Goal: Information Seeking & Learning: Learn about a topic

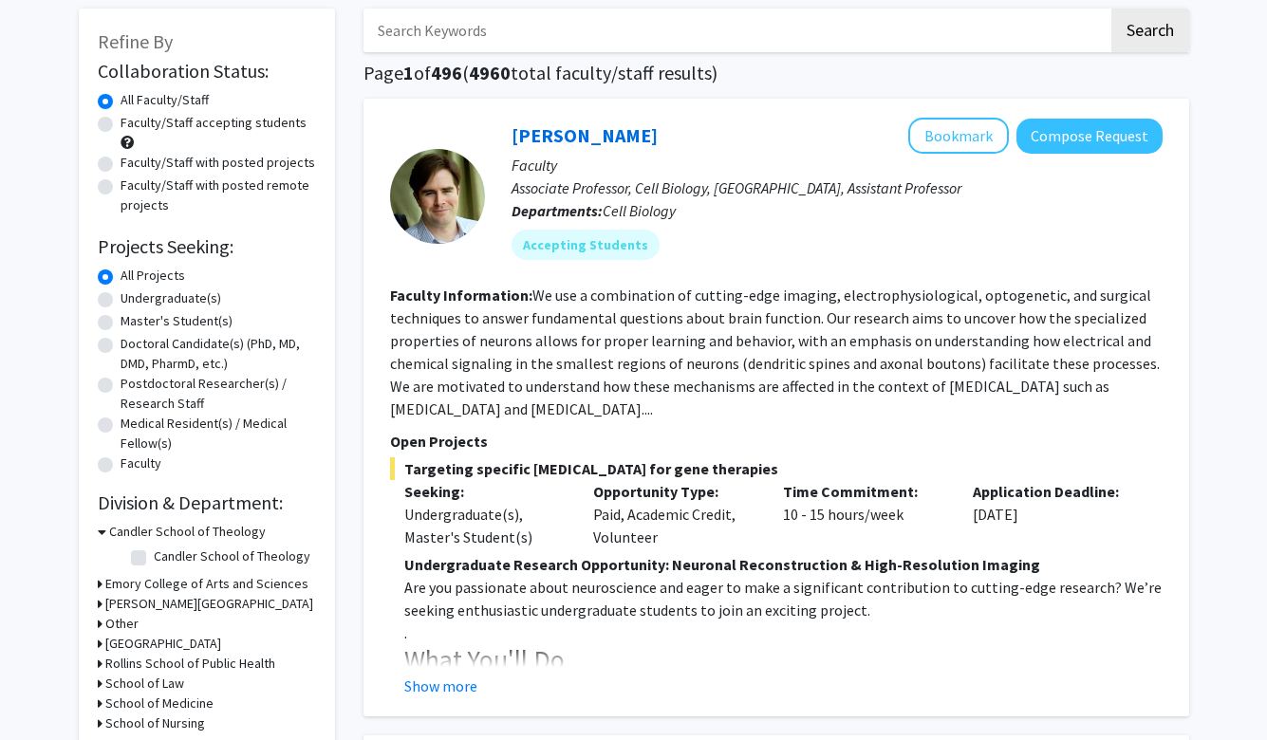
scroll to position [95, 0]
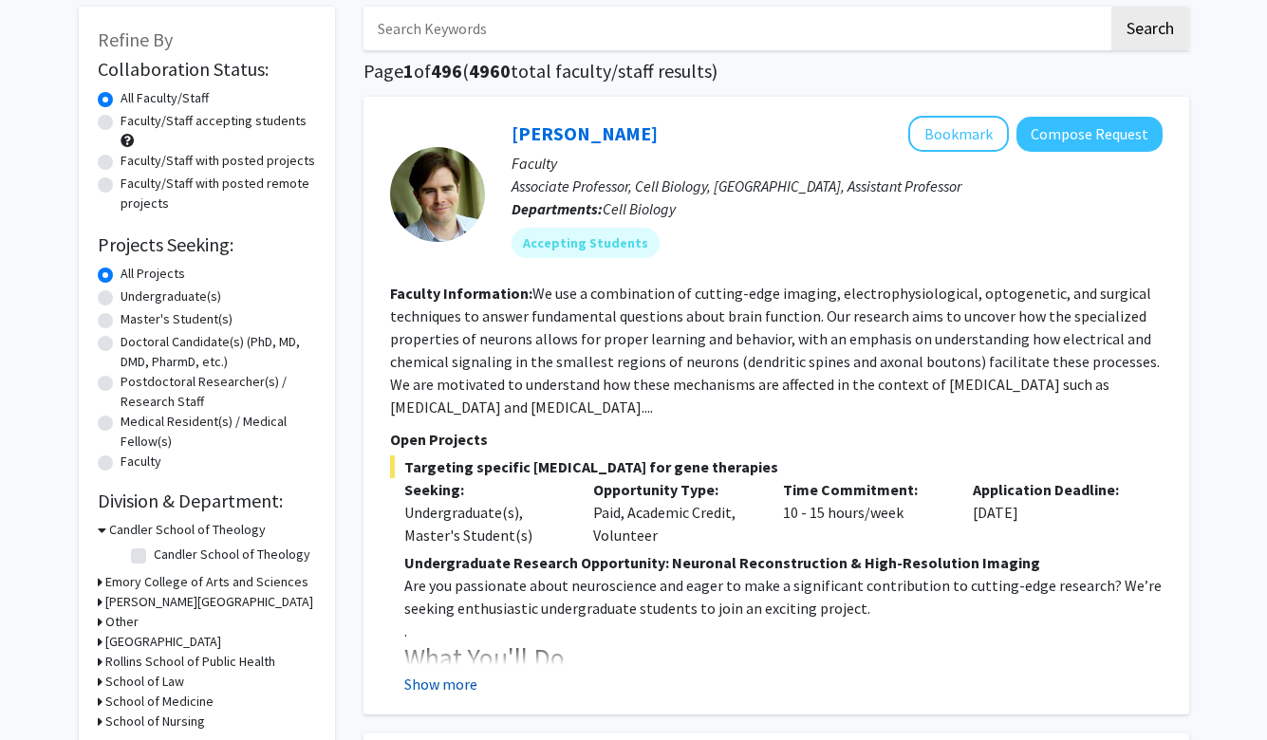
click at [452, 687] on button "Show more" at bounding box center [440, 684] width 73 height 23
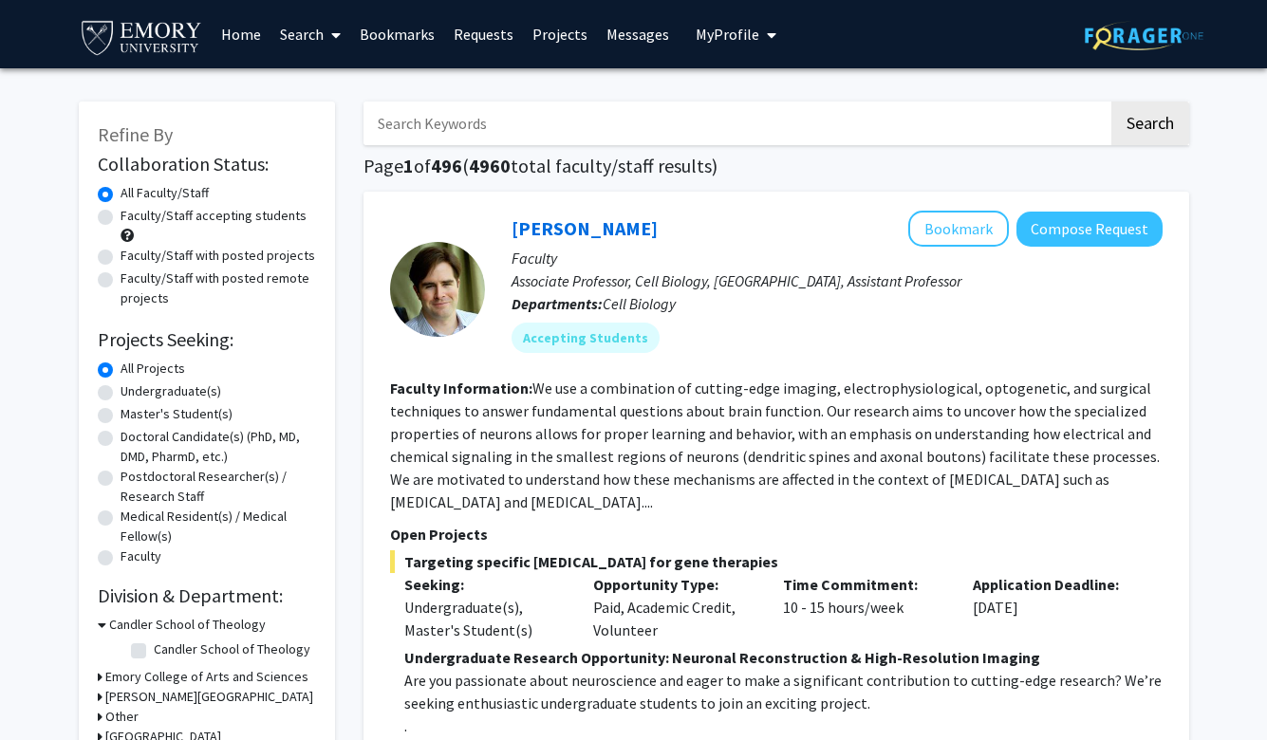
scroll to position [0, 0]
click at [365, 28] on link "Bookmarks" at bounding box center [397, 34] width 94 height 66
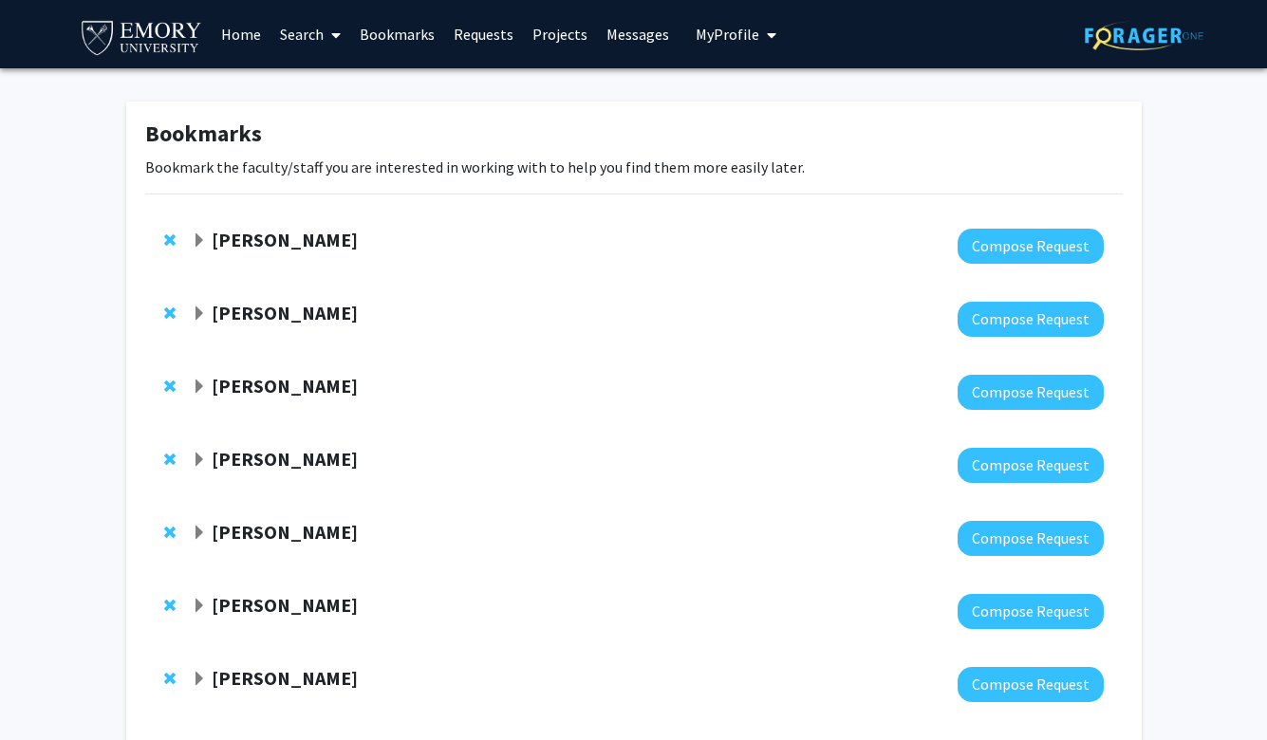
click at [286, 242] on strong "[PERSON_NAME]" at bounding box center [285, 240] width 146 height 24
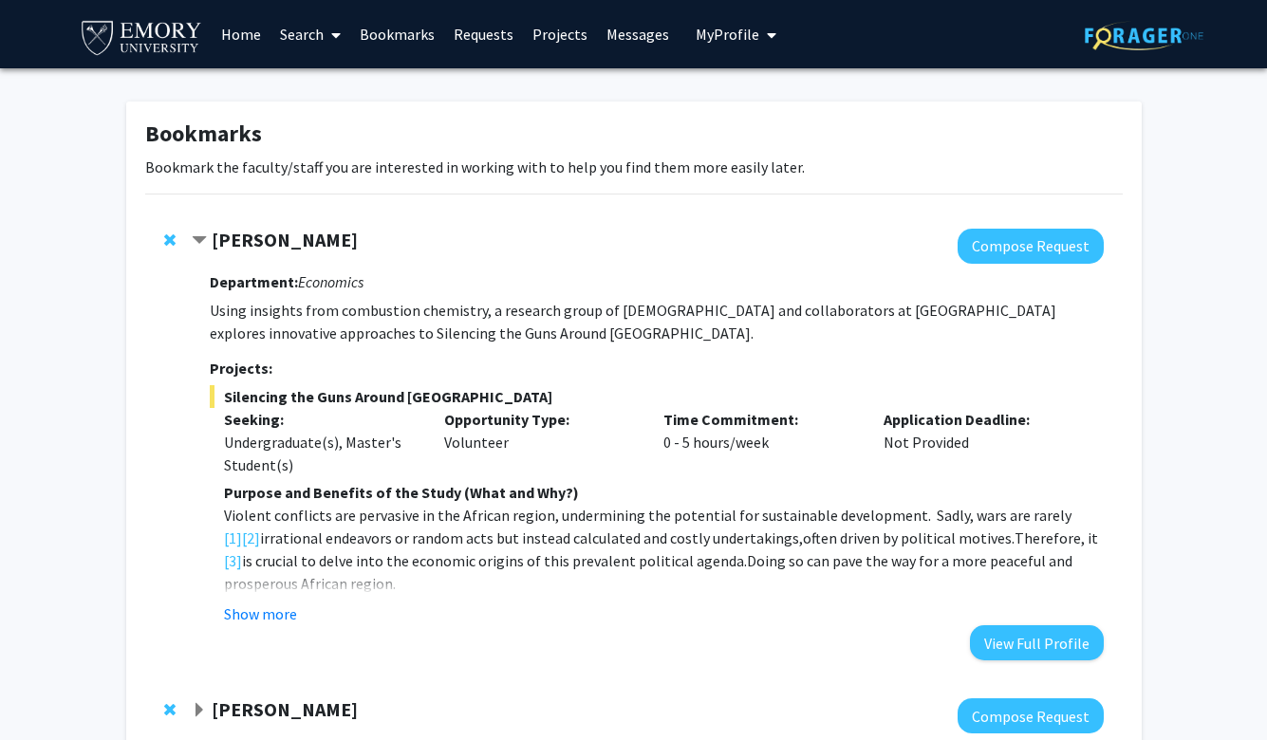
click at [273, 627] on div "Department: Economics Using insights from combustion chemistry, a research grou…" at bounding box center [656, 462] width 893 height 397
click at [276, 617] on button "Show more" at bounding box center [260, 614] width 73 height 23
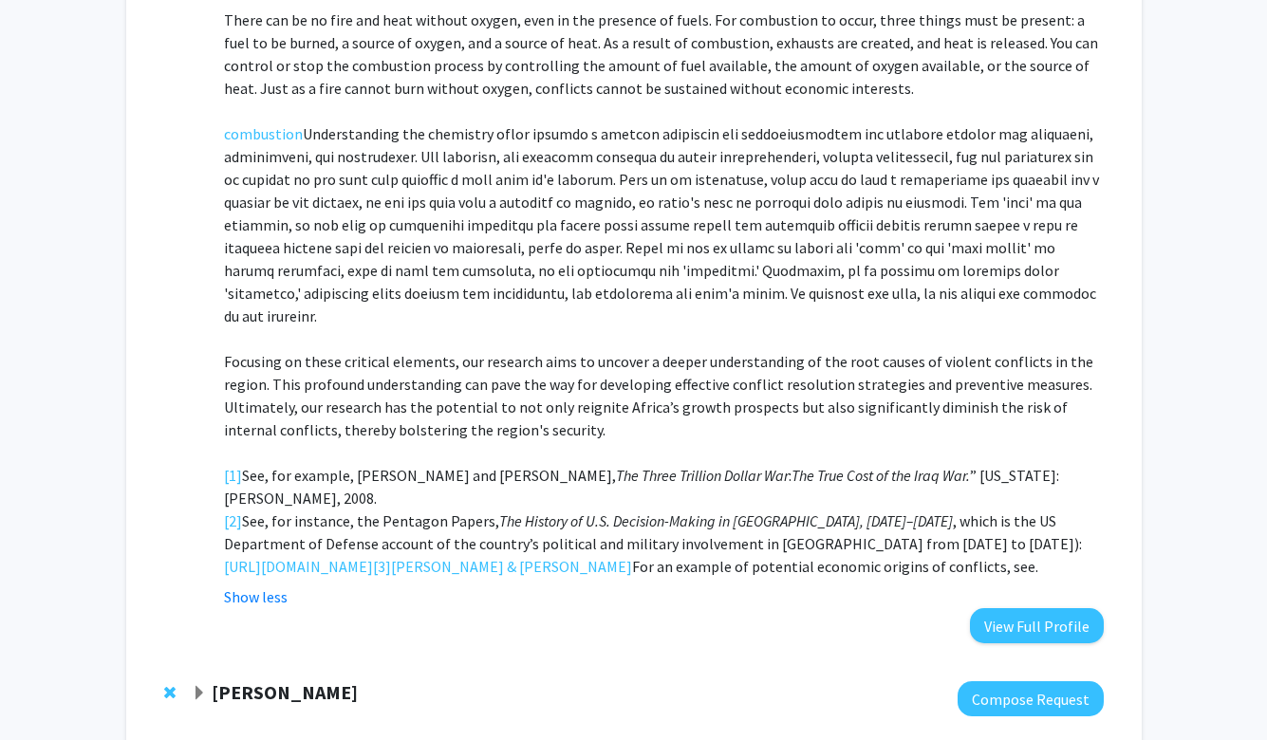
scroll to position [617, 0]
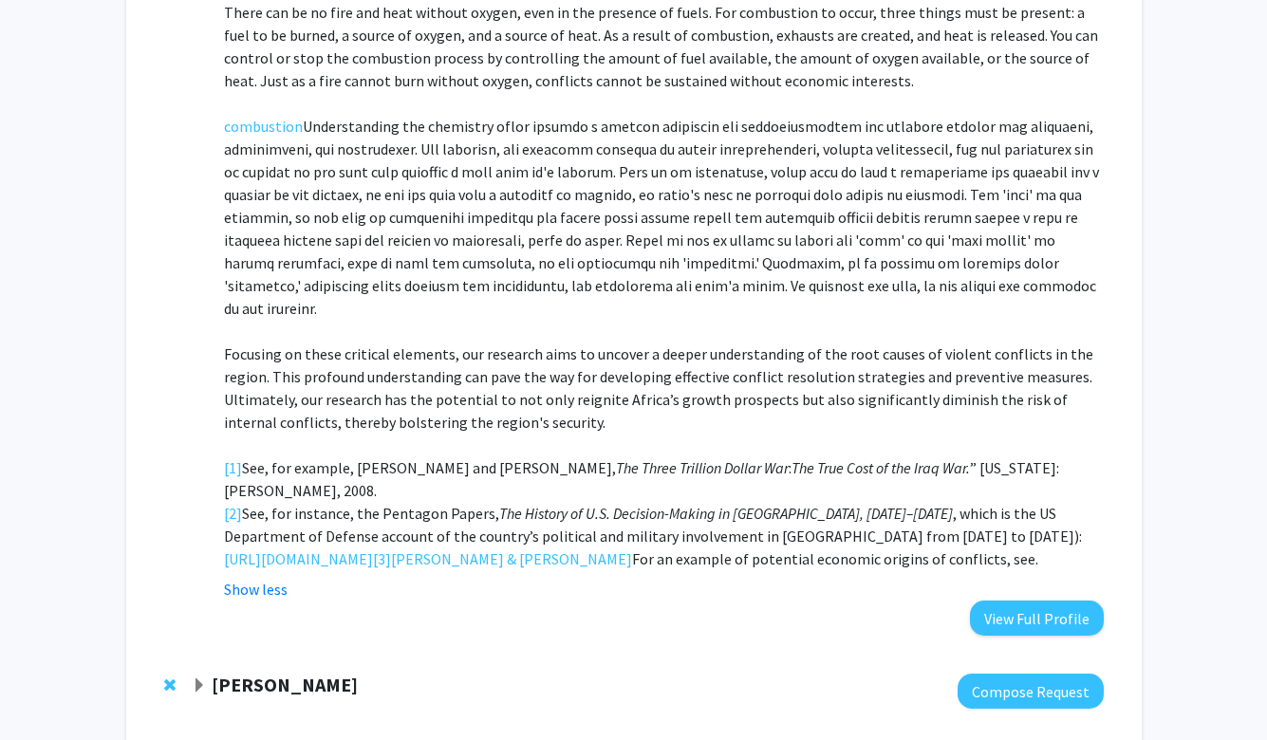
click at [315, 684] on strong "[PERSON_NAME]" at bounding box center [285, 685] width 146 height 24
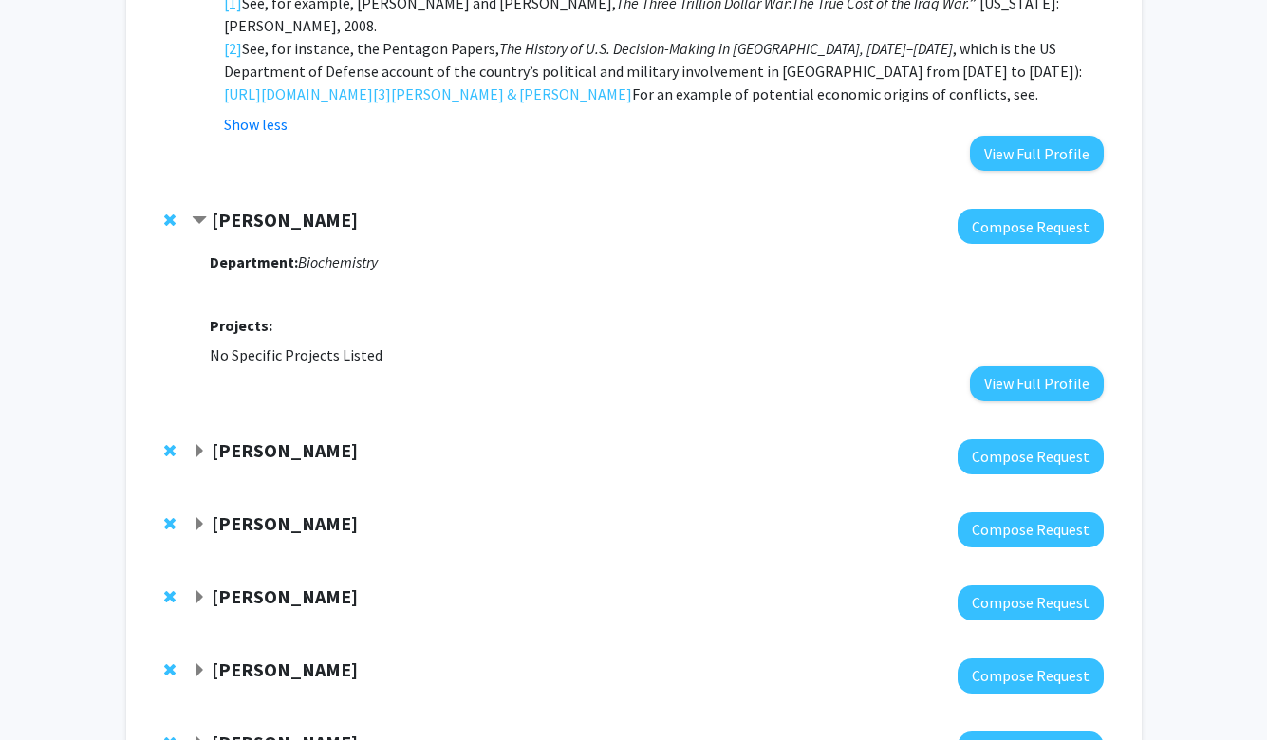
scroll to position [1082, 0]
click at [242, 221] on strong "[PERSON_NAME]" at bounding box center [285, 220] width 146 height 24
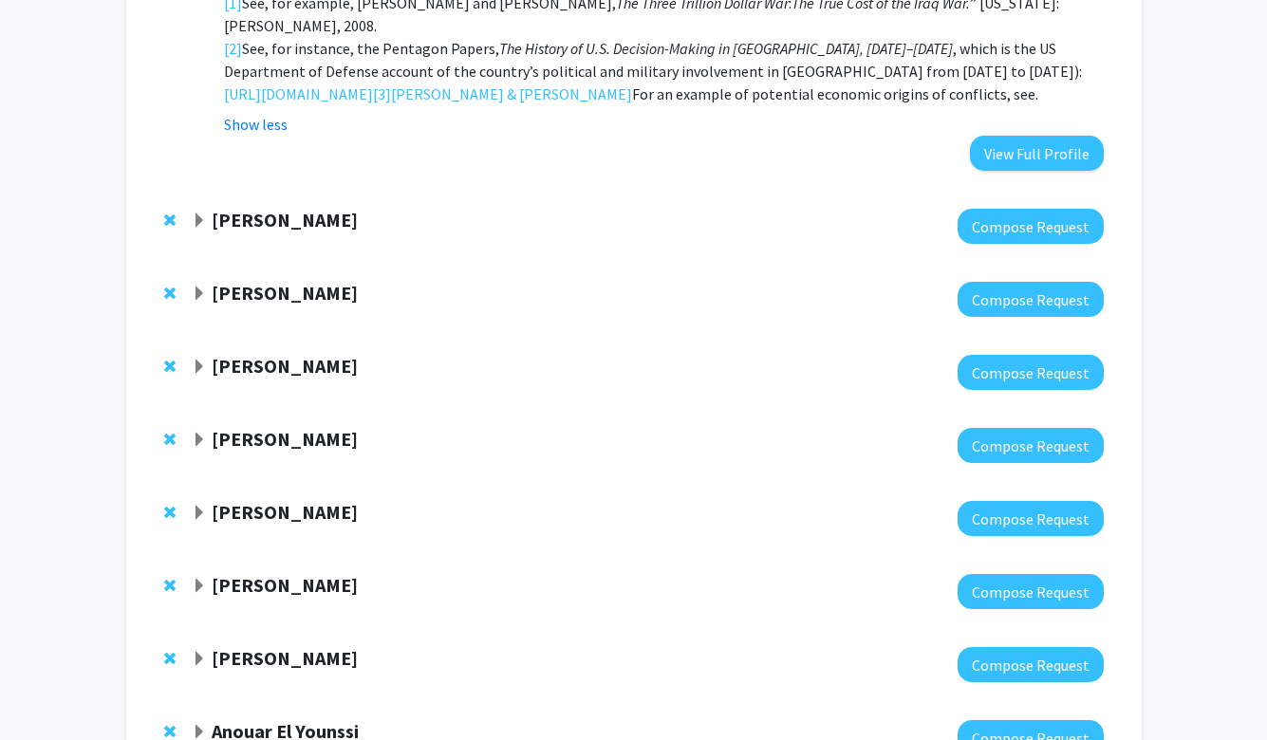
click at [241, 226] on strong "[PERSON_NAME]" at bounding box center [285, 220] width 146 height 24
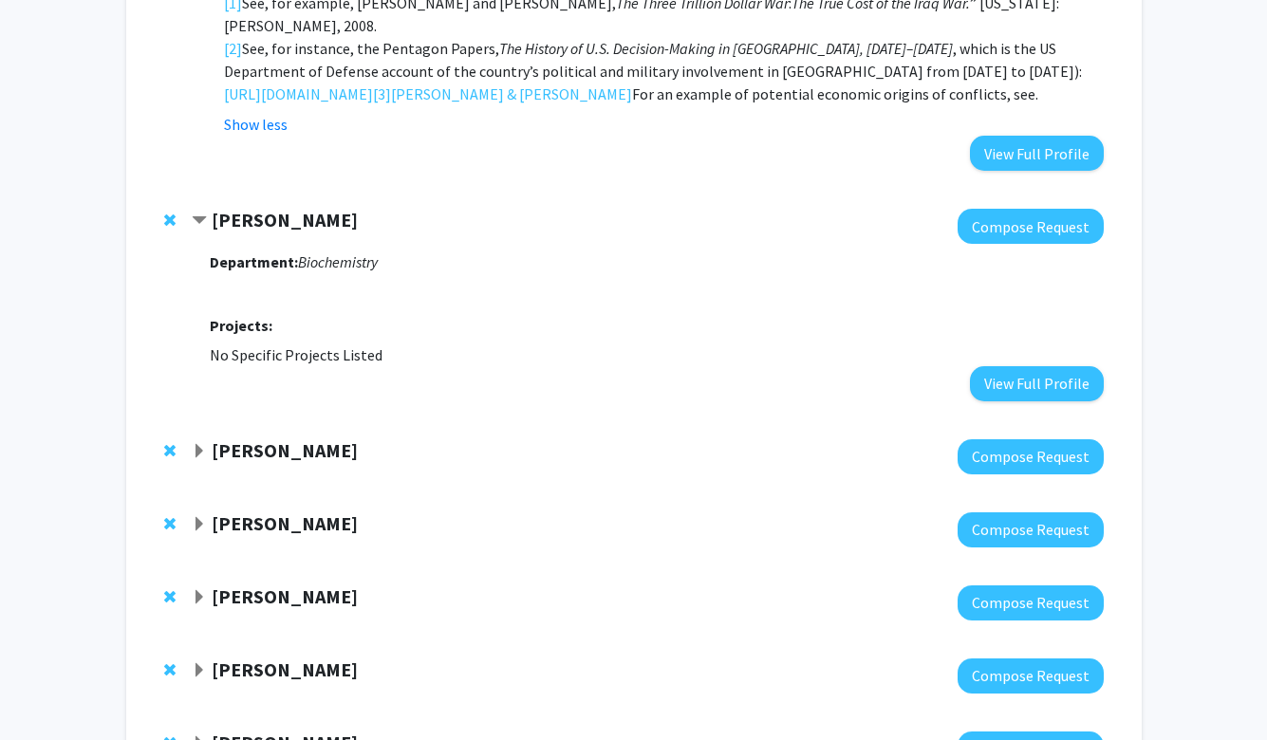
click at [268, 454] on strong "[PERSON_NAME]" at bounding box center [285, 450] width 146 height 24
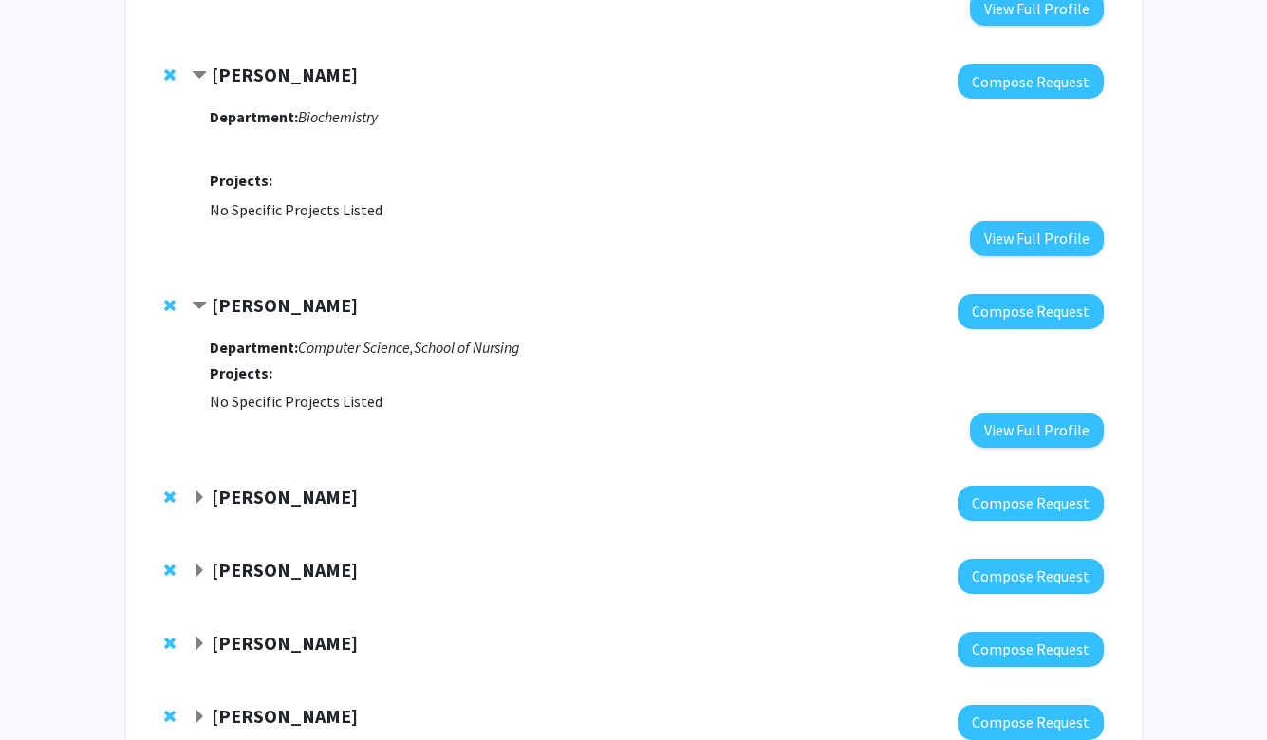
click at [290, 502] on strong "[PERSON_NAME]" at bounding box center [285, 497] width 146 height 24
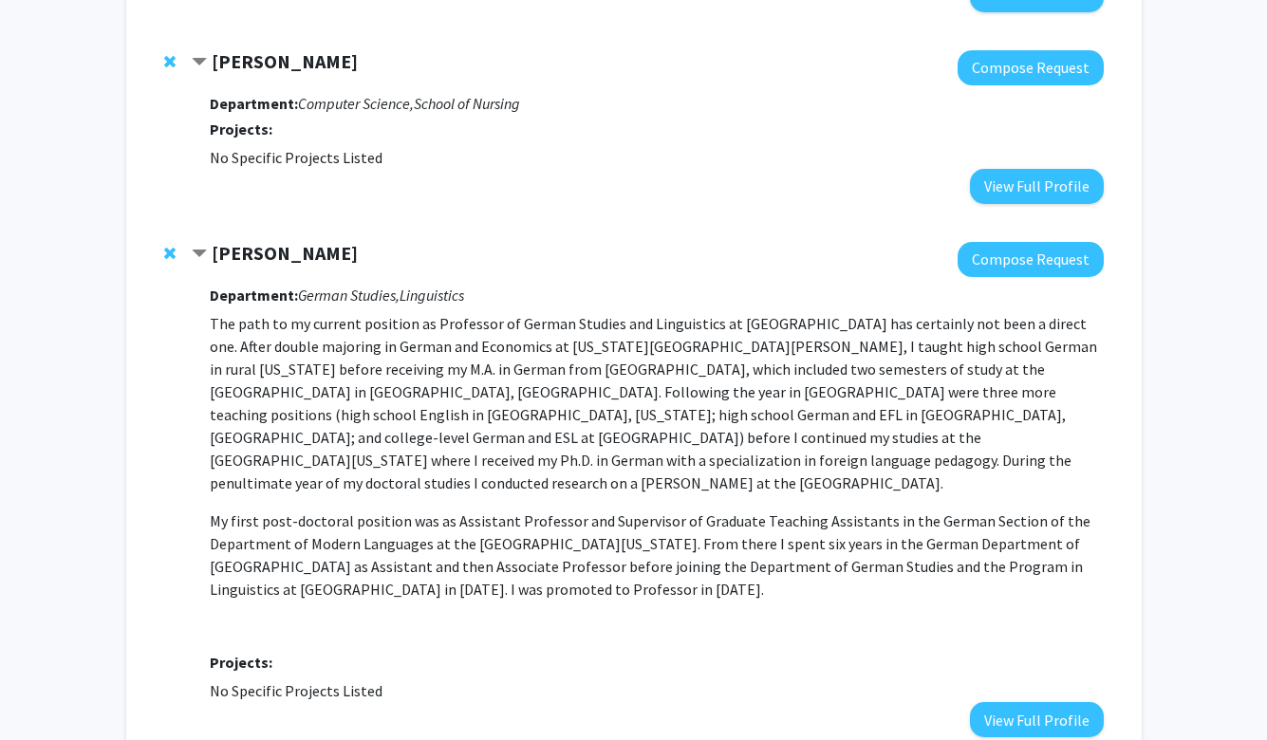
scroll to position [1485, 0]
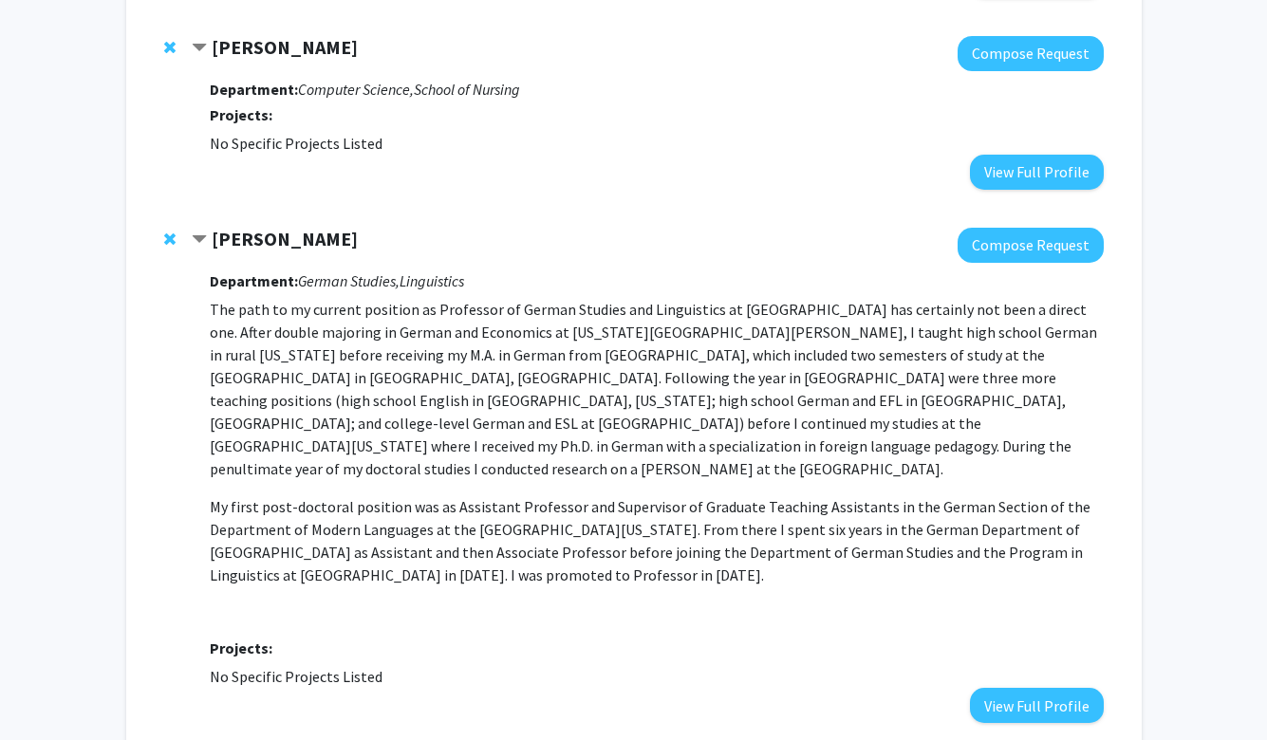
click at [318, 544] on span "My first post-doctoral position was as Assistant Professor and Supervisor of Gr…" at bounding box center [650, 540] width 881 height 87
click at [319, 545] on span "My first post-doctoral position was as Assistant Professor and Supervisor of Gr…" at bounding box center [650, 540] width 881 height 87
click at [320, 545] on span "My first post-doctoral position was as Assistant Professor and Supervisor of Gr…" at bounding box center [650, 540] width 881 height 87
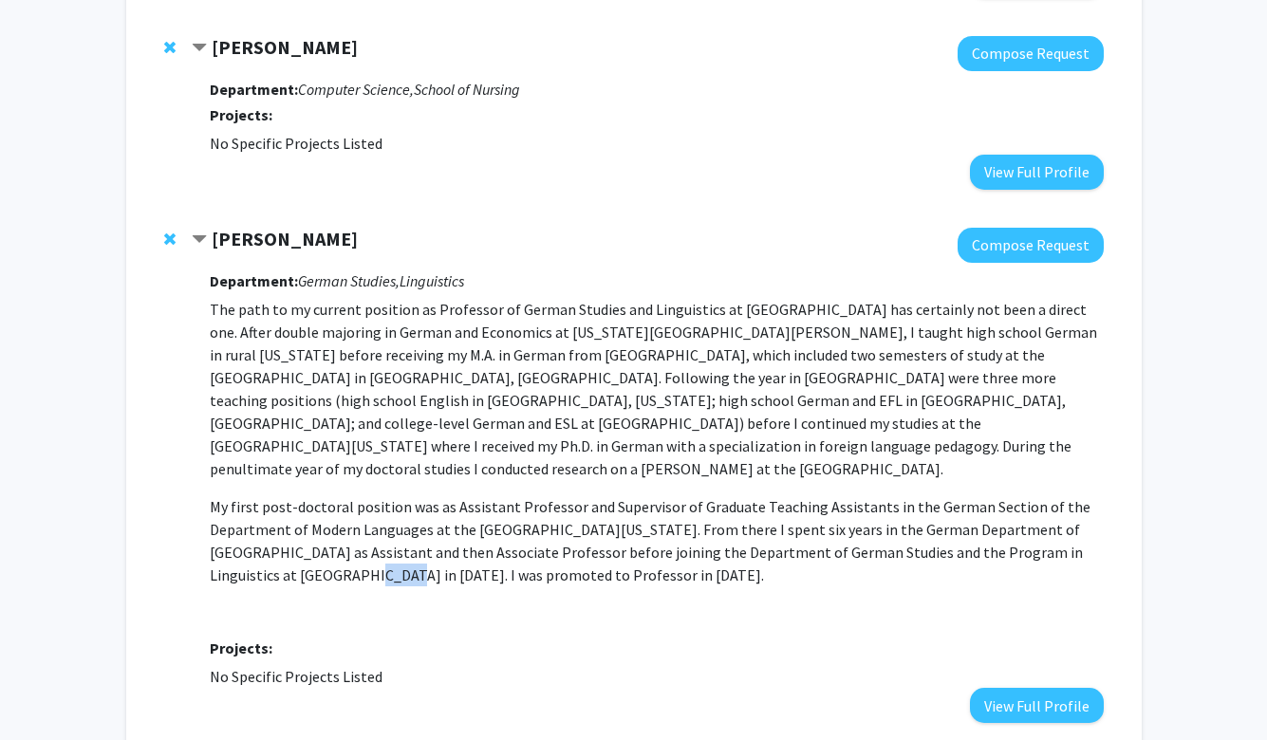
click at [320, 545] on span "My first post-doctoral position was as Assistant Professor and Supervisor of Gr…" at bounding box center [650, 540] width 881 height 87
click at [319, 545] on span "My first post-doctoral position was as Assistant Professor and Supervisor of Gr…" at bounding box center [650, 540] width 881 height 87
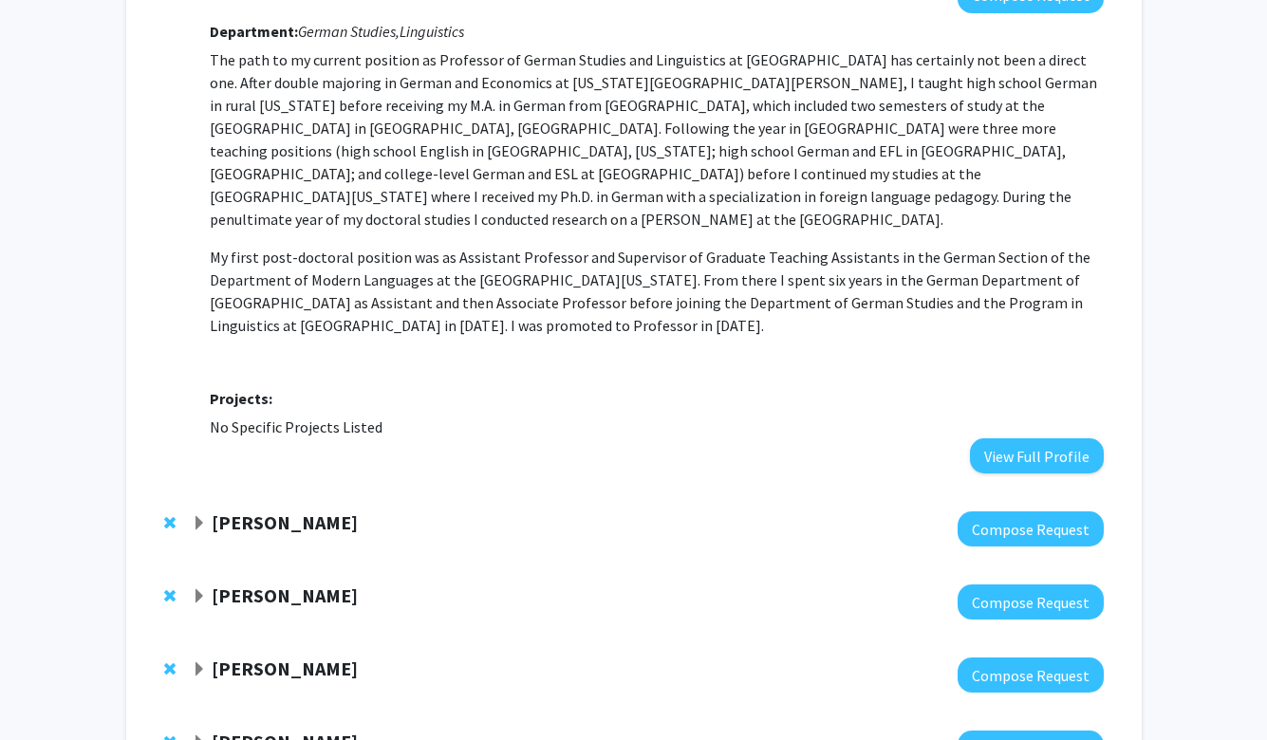
scroll to position [1863, 0]
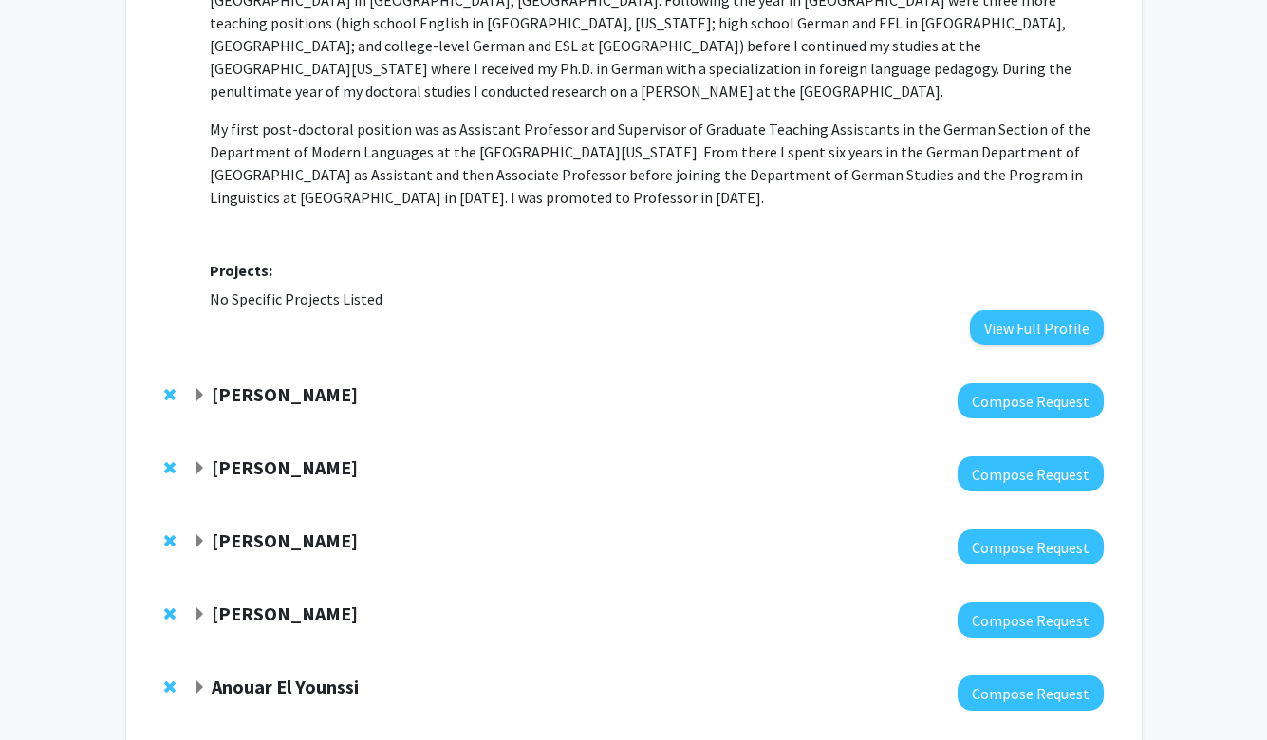
click at [306, 382] on strong "[PERSON_NAME]" at bounding box center [285, 394] width 146 height 24
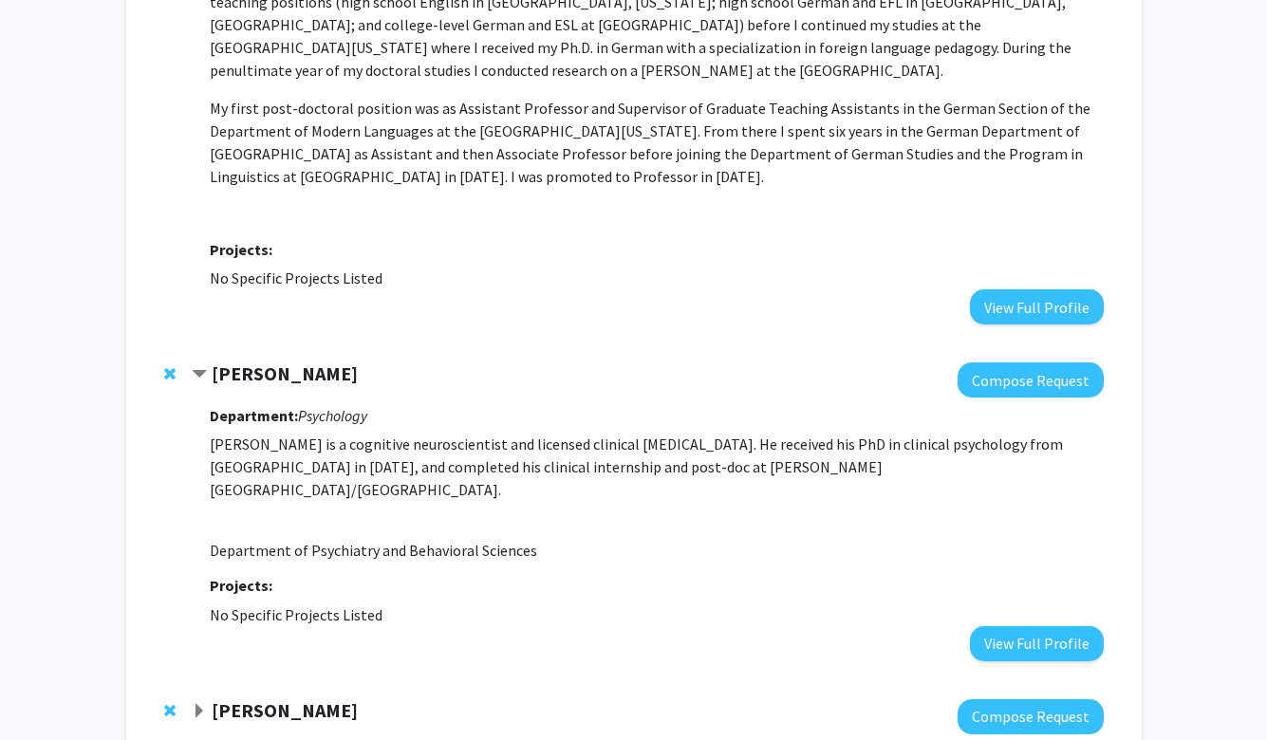
scroll to position [1887, 0]
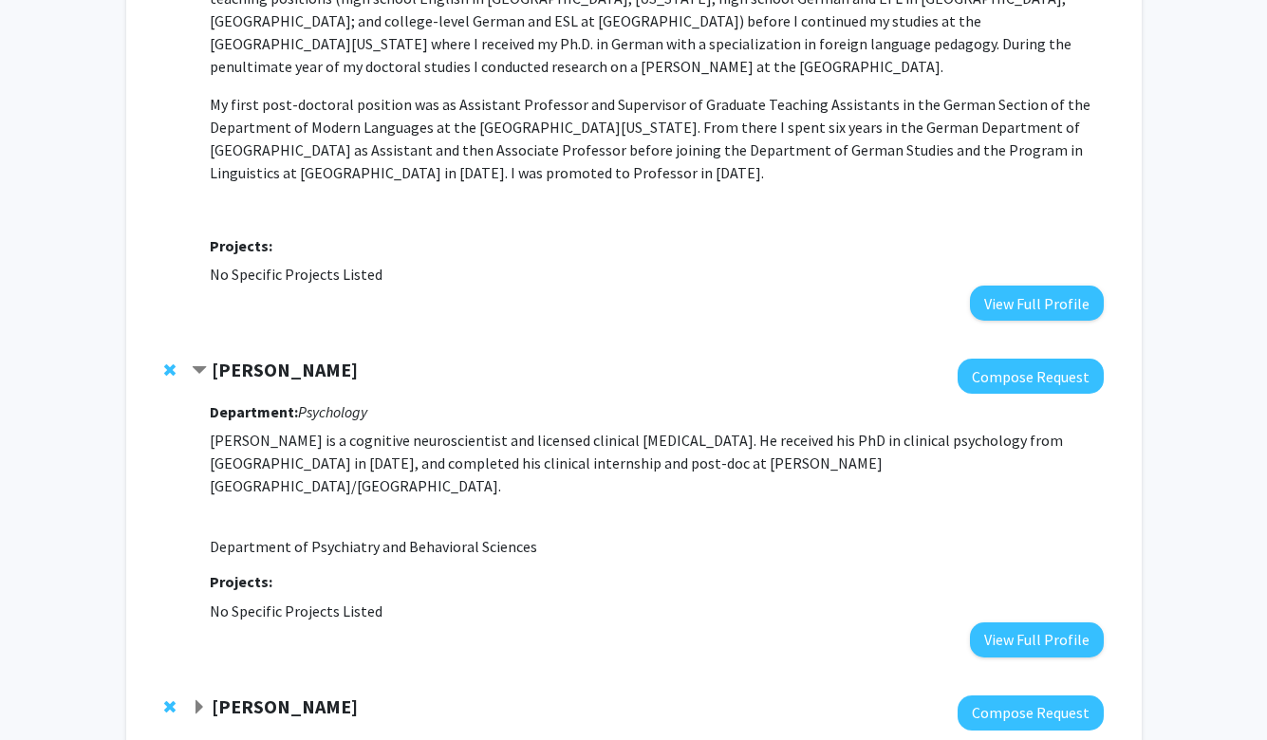
click at [313, 695] on strong "[PERSON_NAME]" at bounding box center [285, 707] width 146 height 24
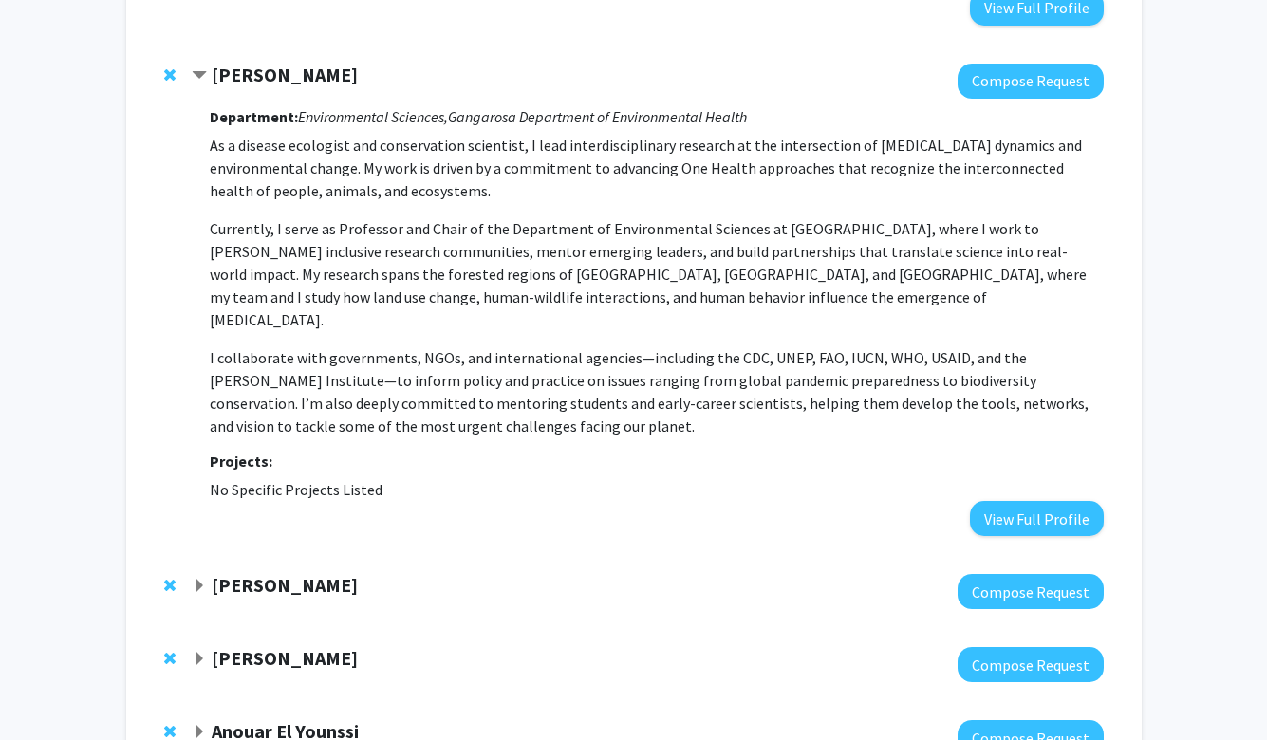
scroll to position [2519, 0]
click at [305, 573] on strong "[PERSON_NAME]" at bounding box center [285, 585] width 146 height 24
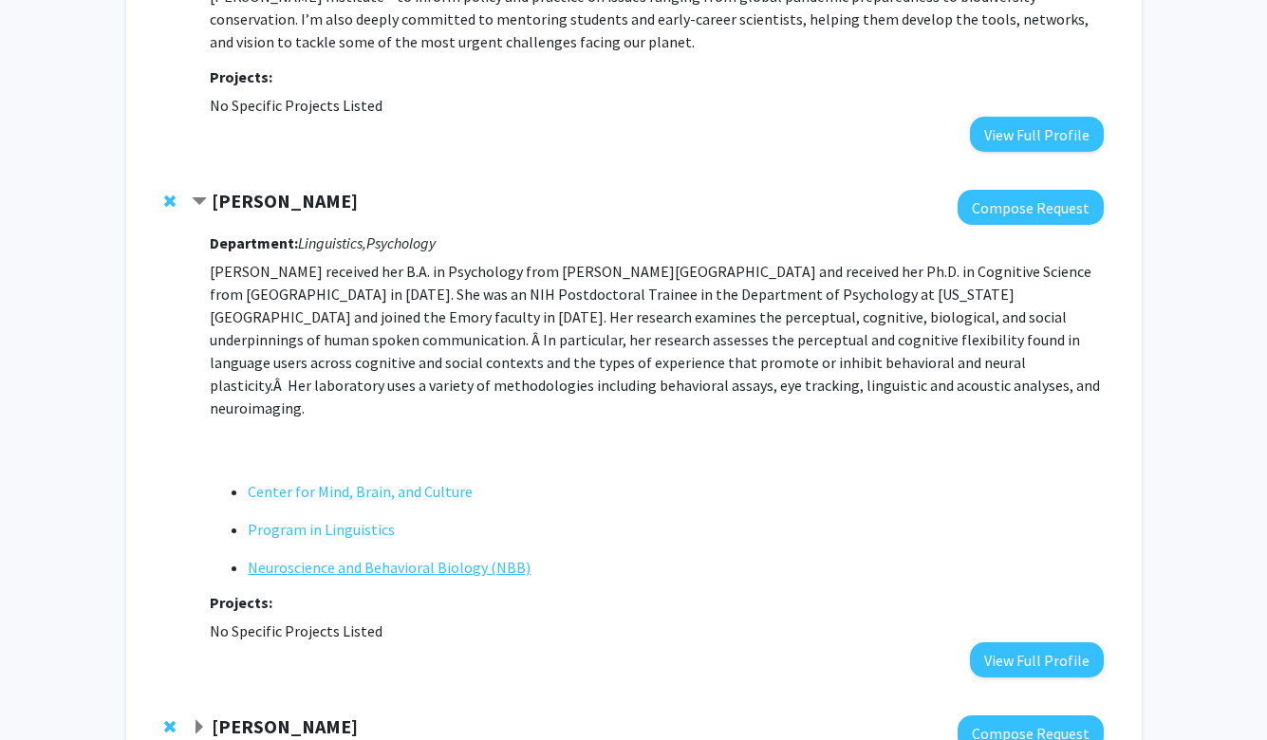
scroll to position [2938, 0]
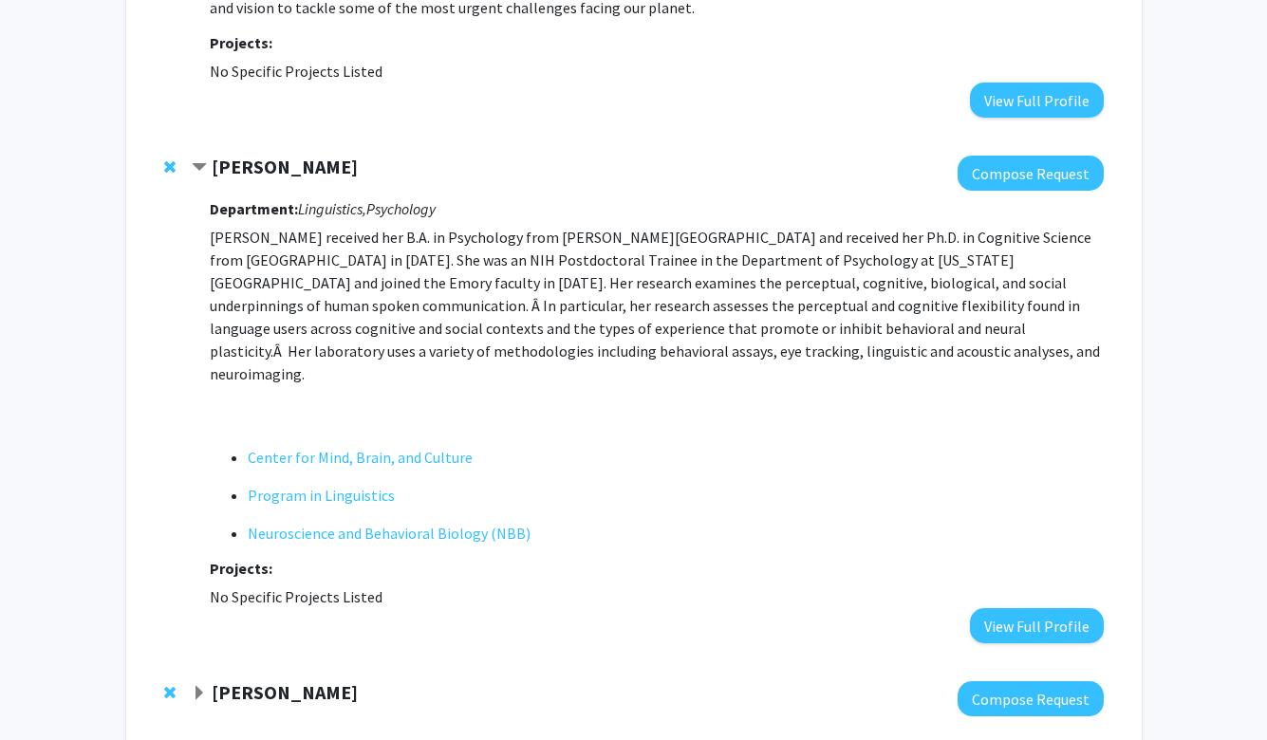
click at [275, 680] on strong "[PERSON_NAME]" at bounding box center [285, 692] width 146 height 24
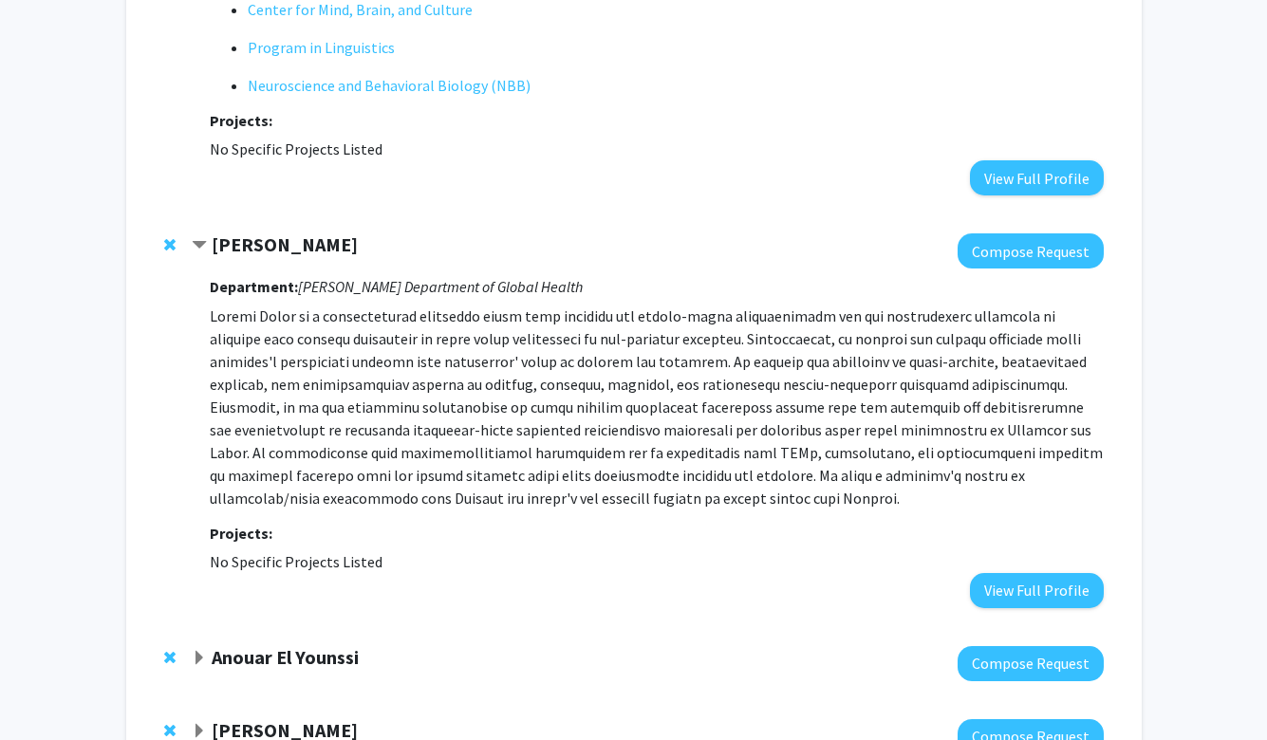
scroll to position [3420, 0]
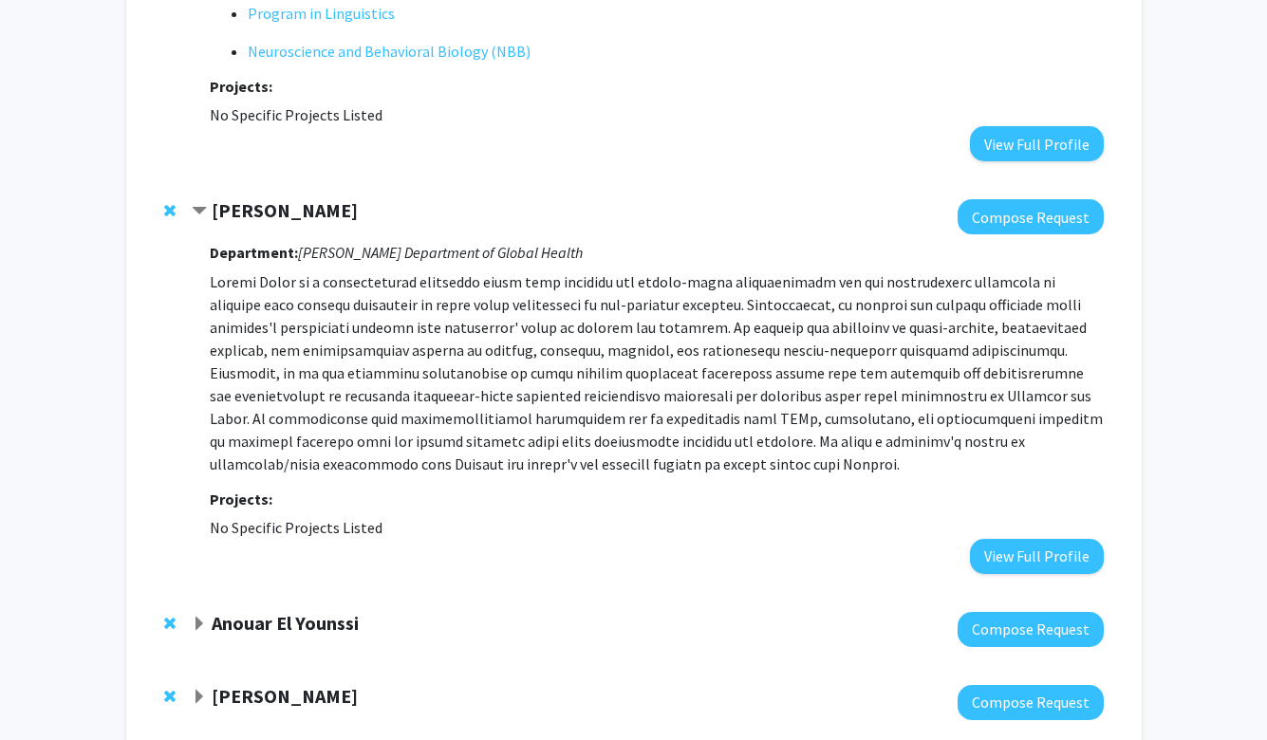
click at [290, 611] on strong "Anouar El Younssi" at bounding box center [285, 623] width 147 height 24
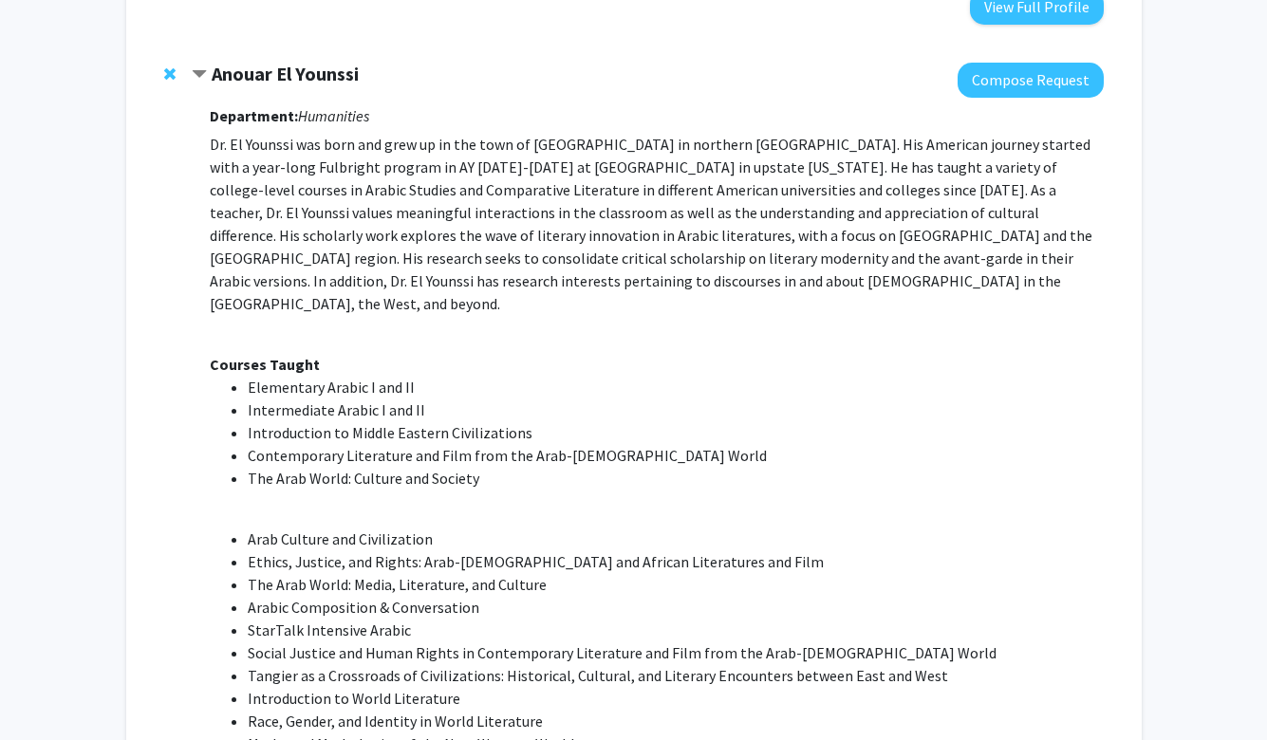
scroll to position [3955, 0]
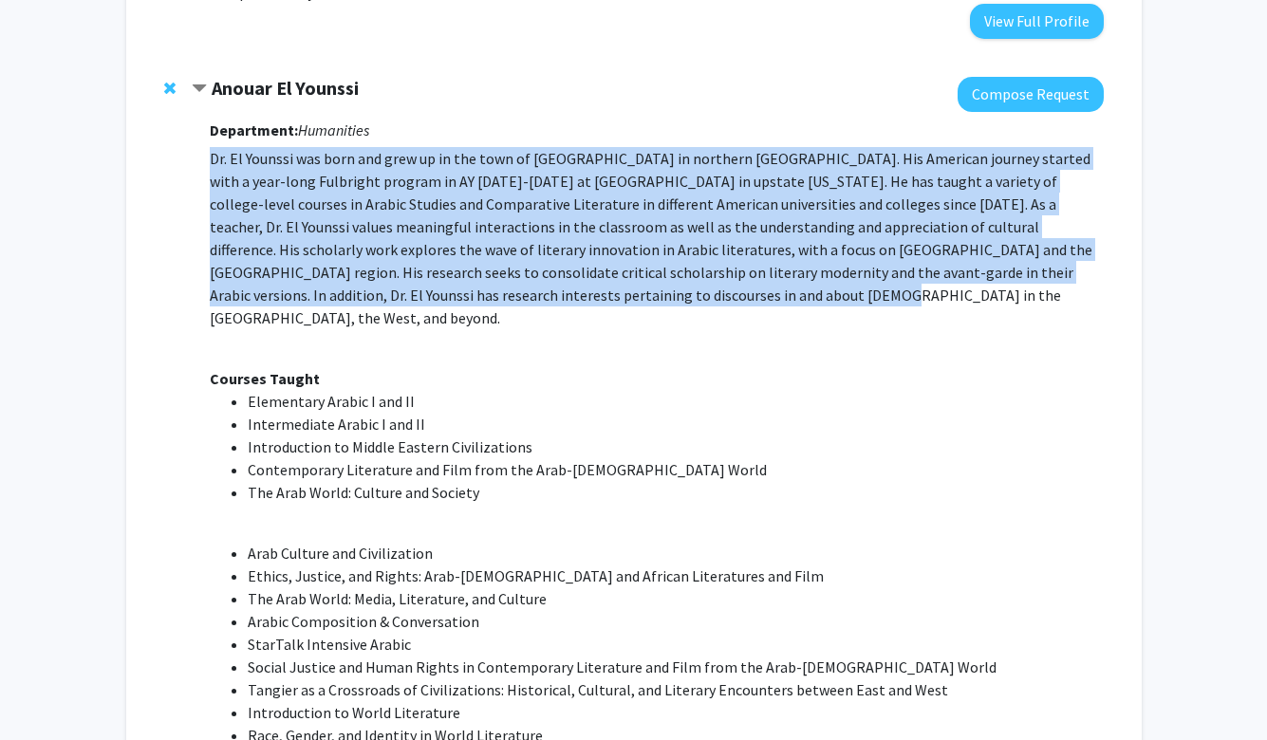
drag, startPoint x: 207, startPoint y: 59, endPoint x: 206, endPoint y: 213, distance: 153.7
click at [206, 213] on div "Anouar El Younssi Compose Request Department: Humanities Dr. El Younssi was bor…" at bounding box center [647, 472] width 911 height 791
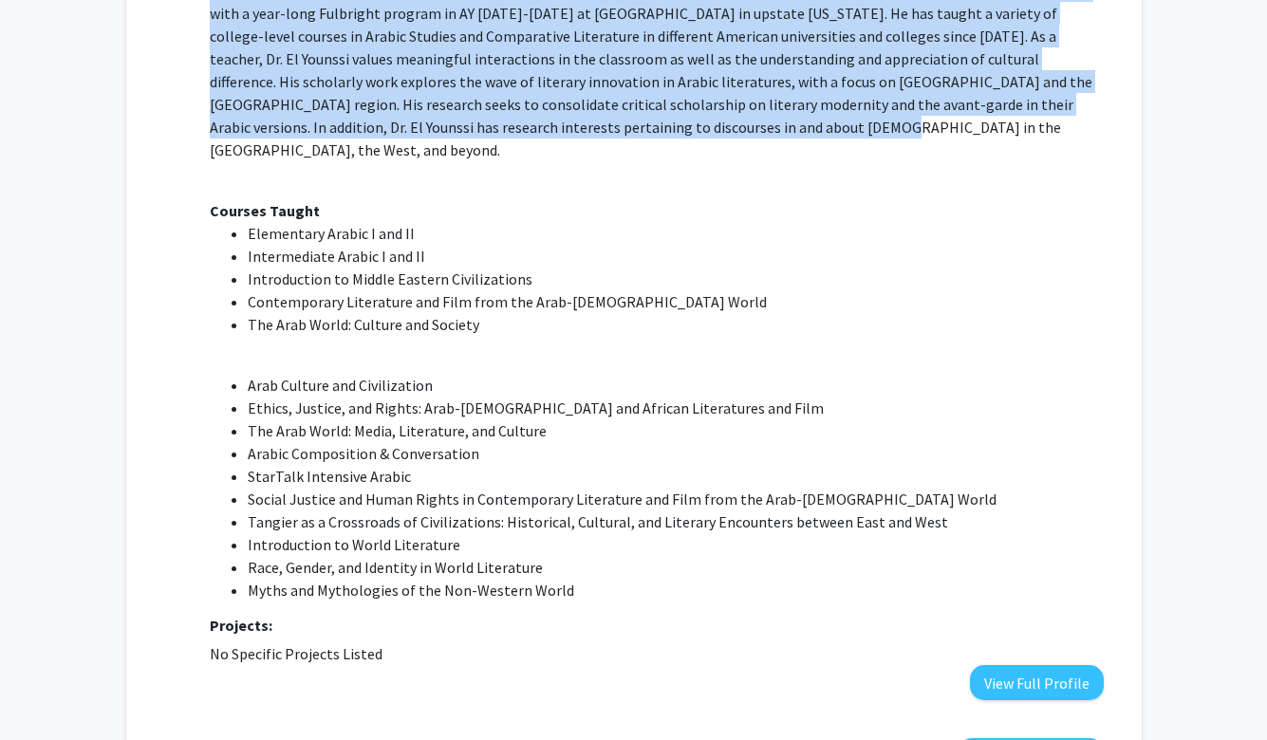
scroll to position [4169, 0]
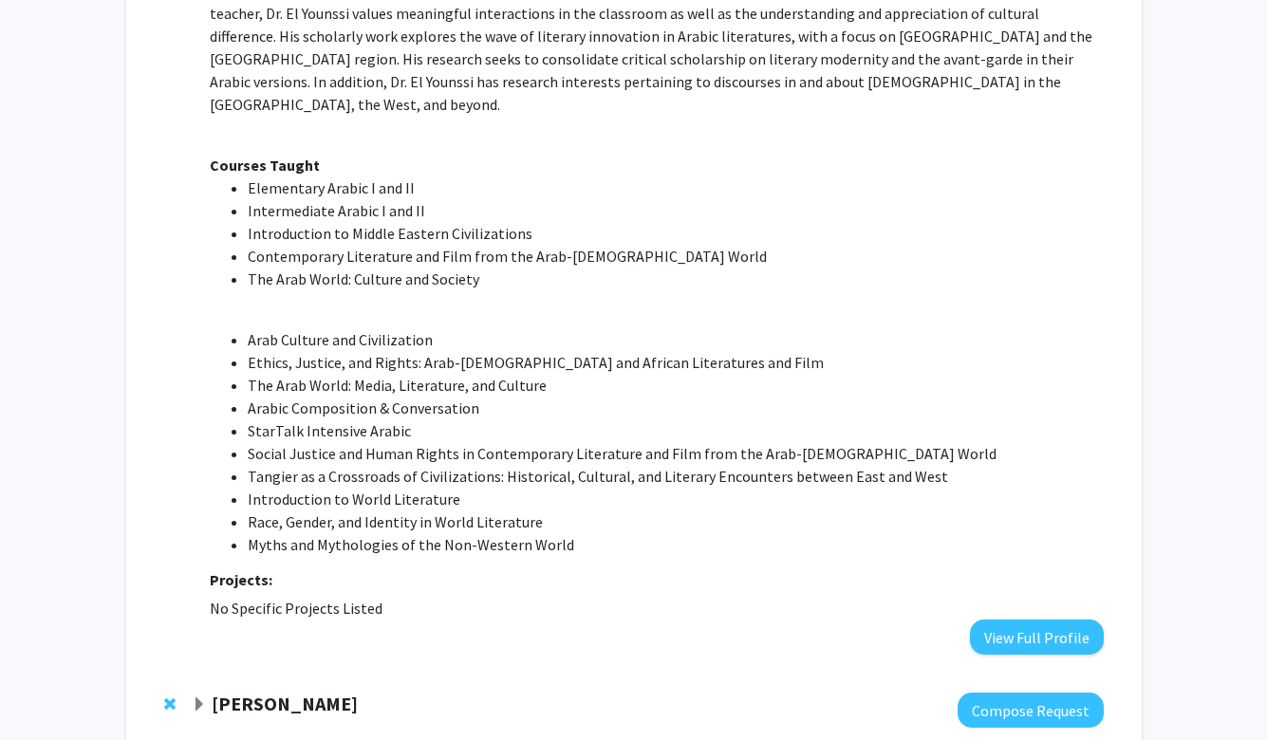
click at [318, 692] on strong "[PERSON_NAME]" at bounding box center [285, 704] width 146 height 24
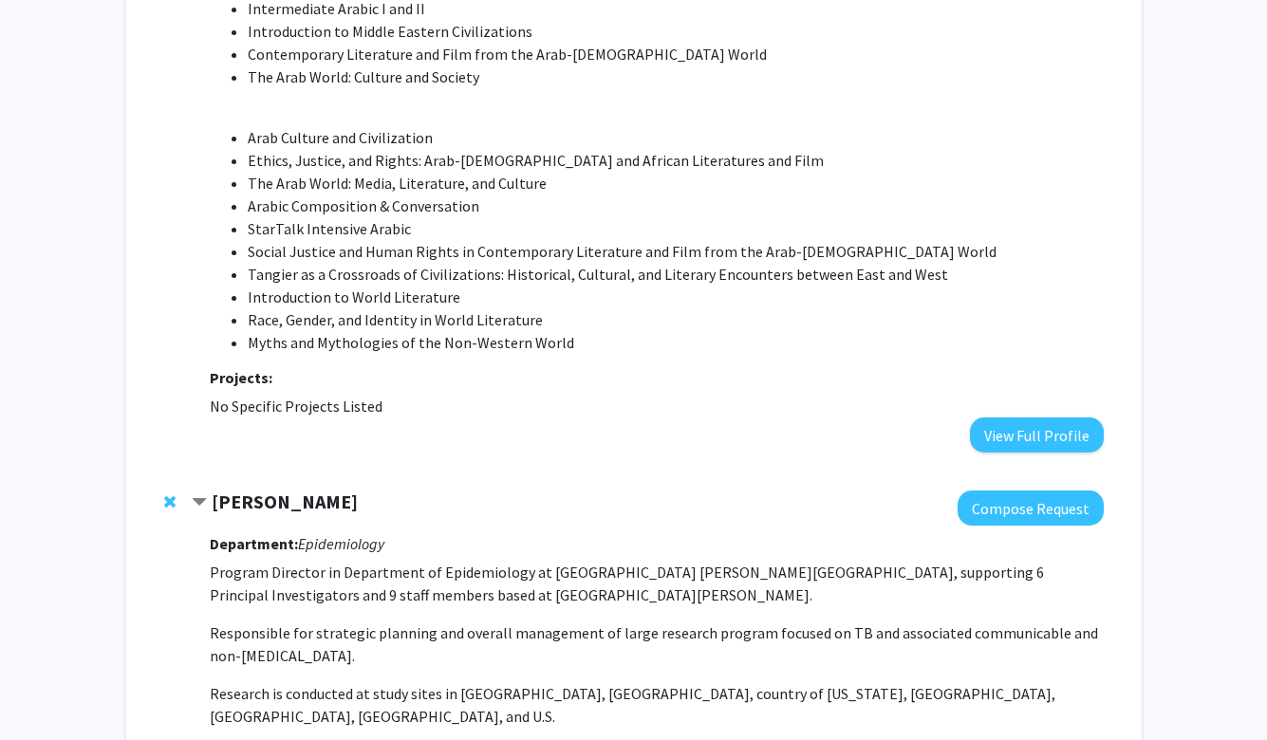
scroll to position [4422, 0]
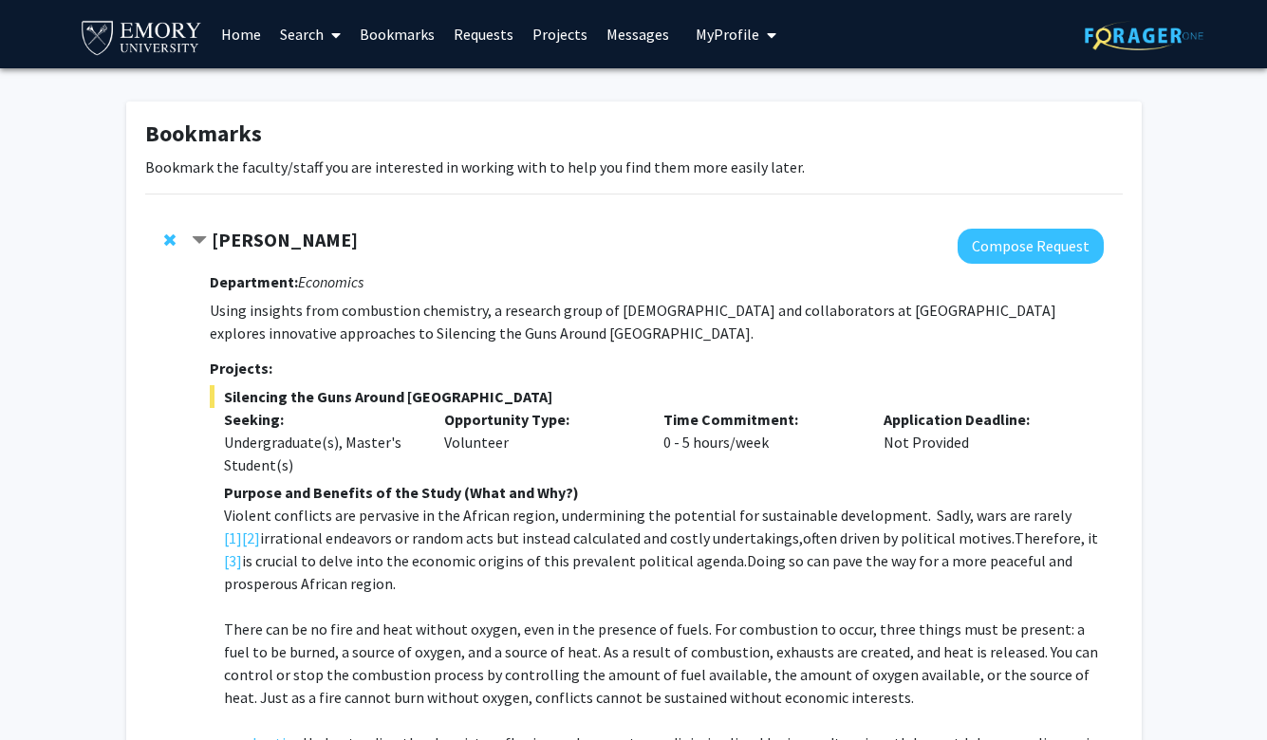
scroll to position [0, 0]
click at [231, 25] on link "Home" at bounding box center [241, 34] width 59 height 66
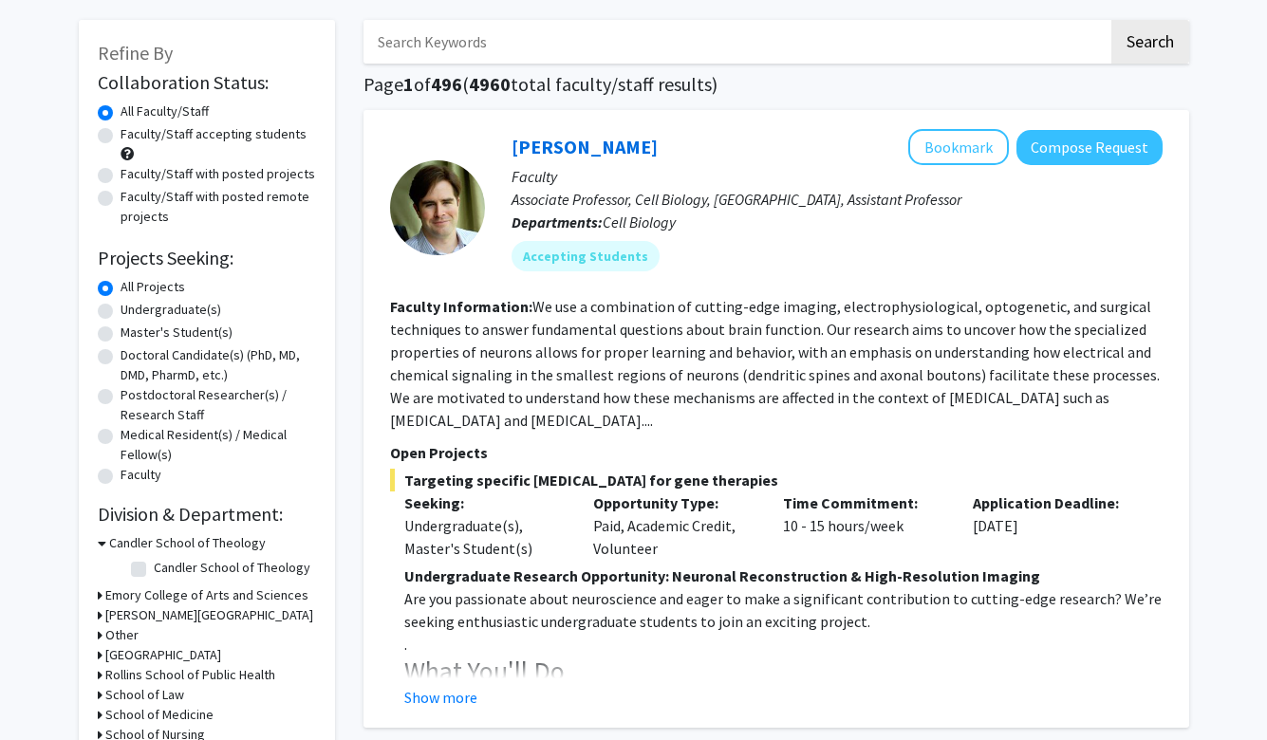
scroll to position [84, 0]
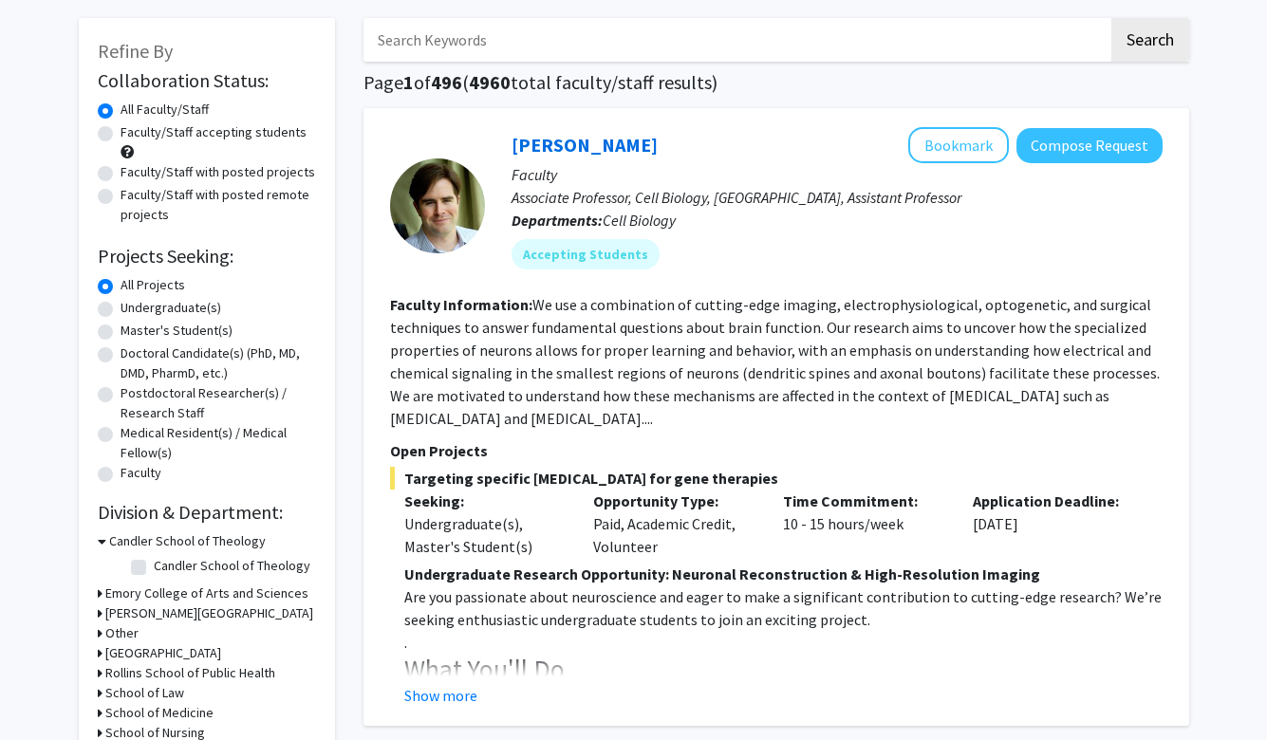
click at [121, 313] on label "Undergraduate(s)" at bounding box center [171, 308] width 101 height 20
click at [121, 310] on input "Undergraduate(s)" at bounding box center [127, 304] width 12 height 12
radio input "true"
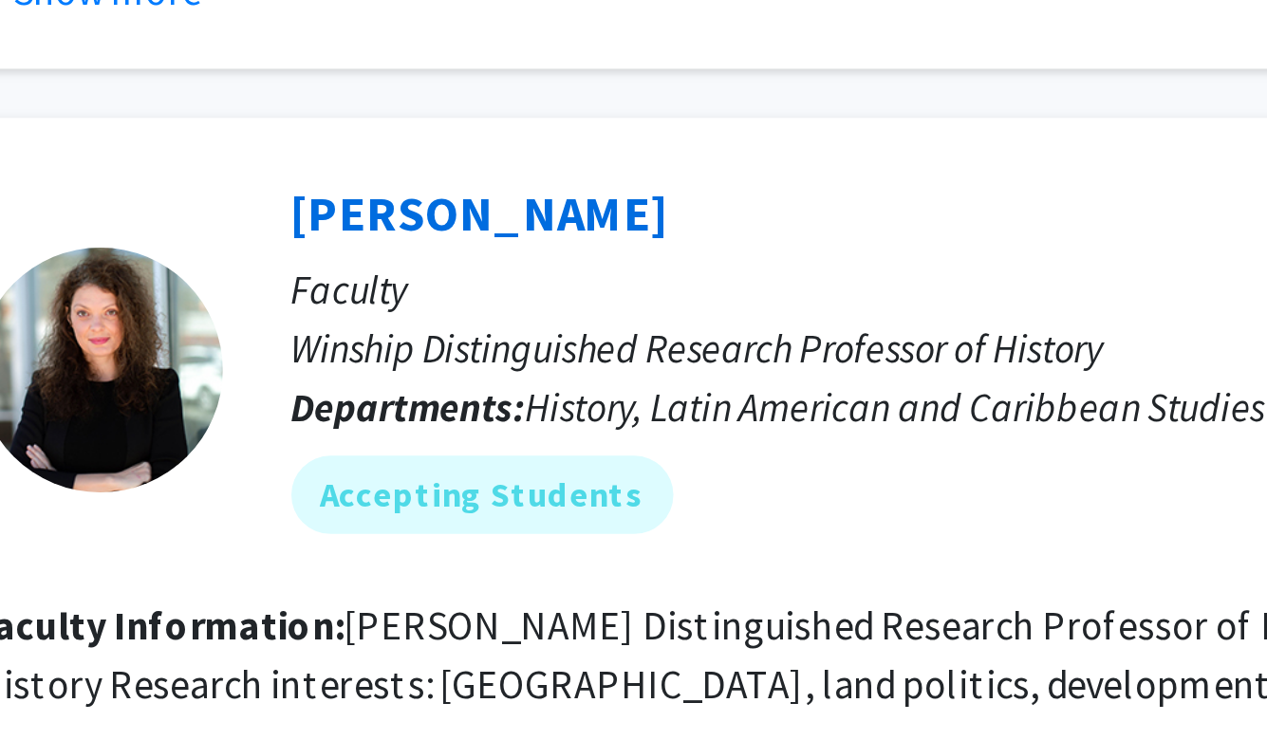
scroll to position [2980, 0]
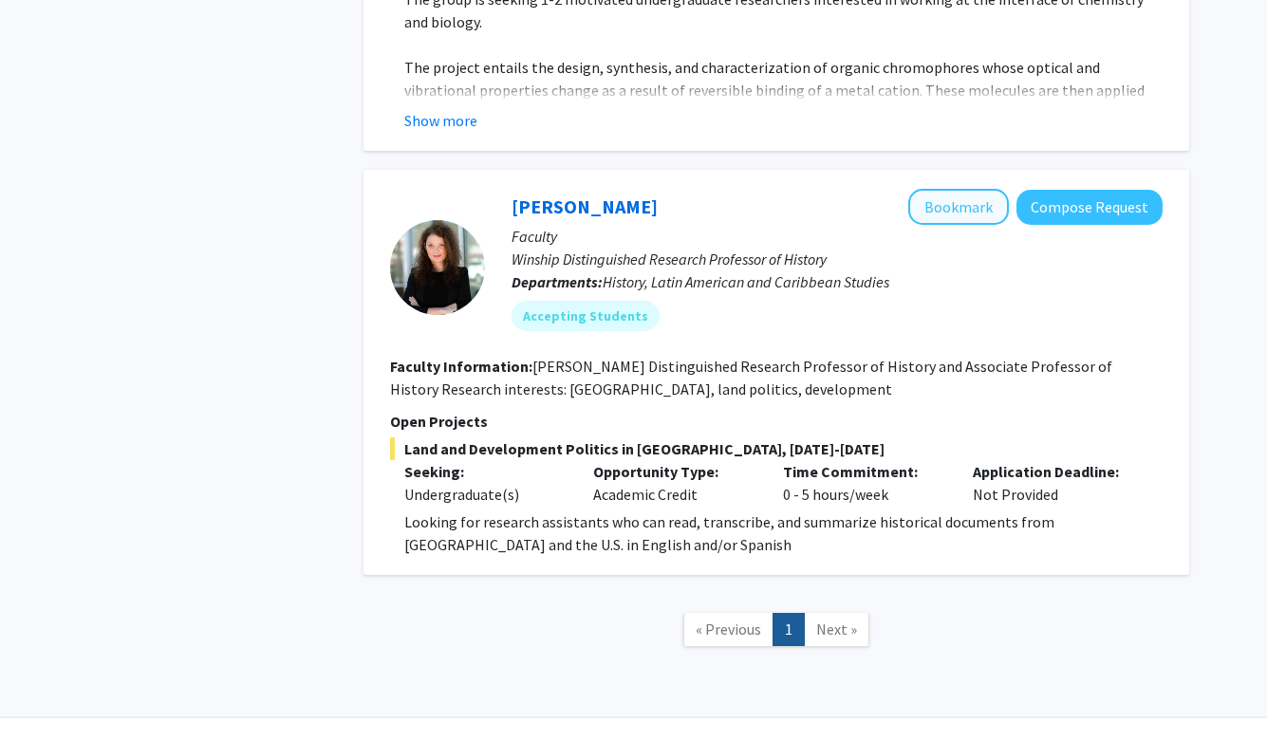
click at [973, 189] on button "Bookmark" at bounding box center [958, 207] width 101 height 36
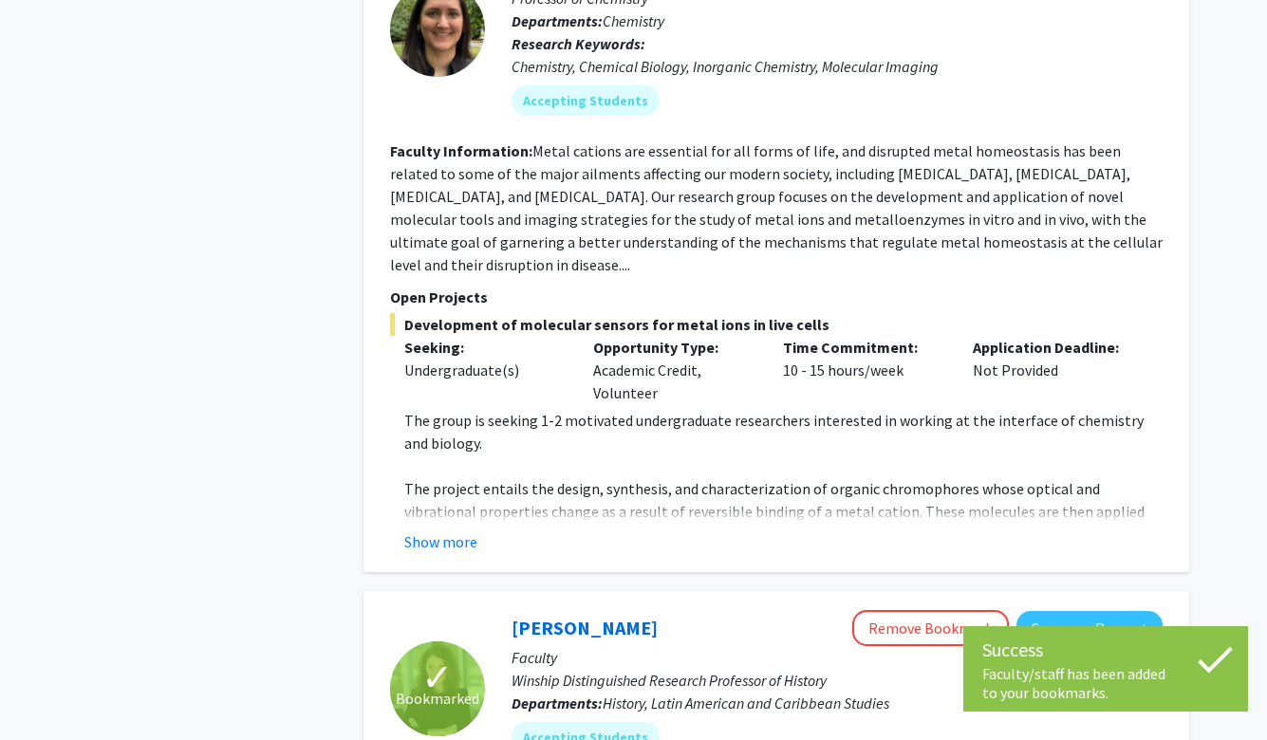
scroll to position [2536, 0]
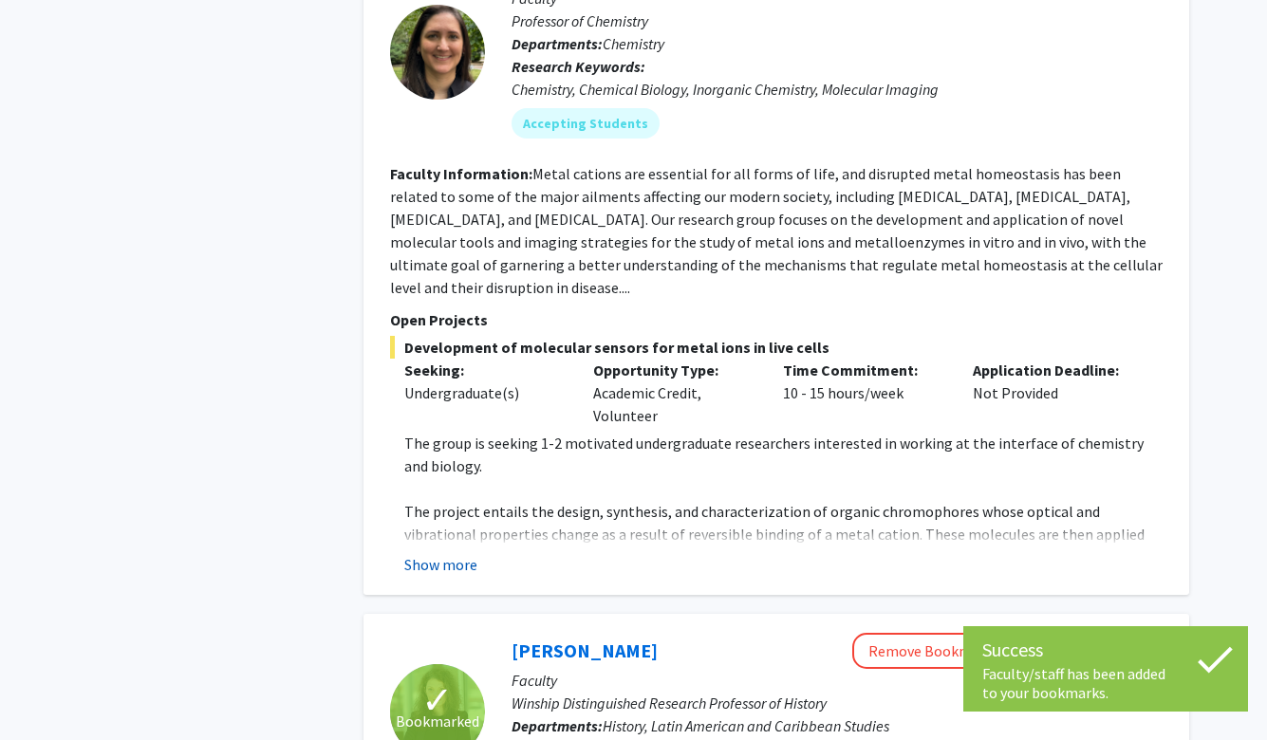
click at [458, 553] on button "Show more" at bounding box center [440, 564] width 73 height 23
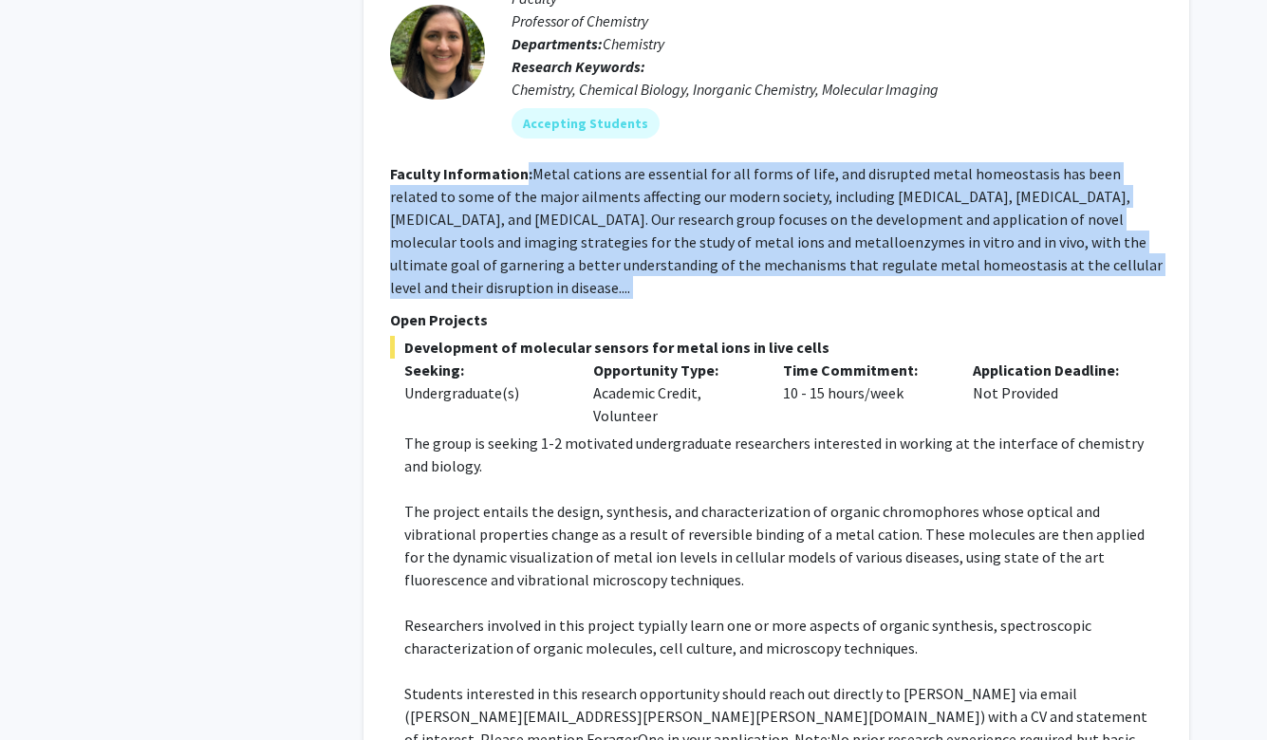
drag, startPoint x: 519, startPoint y: 150, endPoint x: 515, endPoint y: 263, distance: 113.0
click at [515, 263] on fg-search-faculty "[PERSON_NAME] Bookmark Compose Request Faculty Professor of Chemistry Departmen…" at bounding box center [776, 389] width 772 height 876
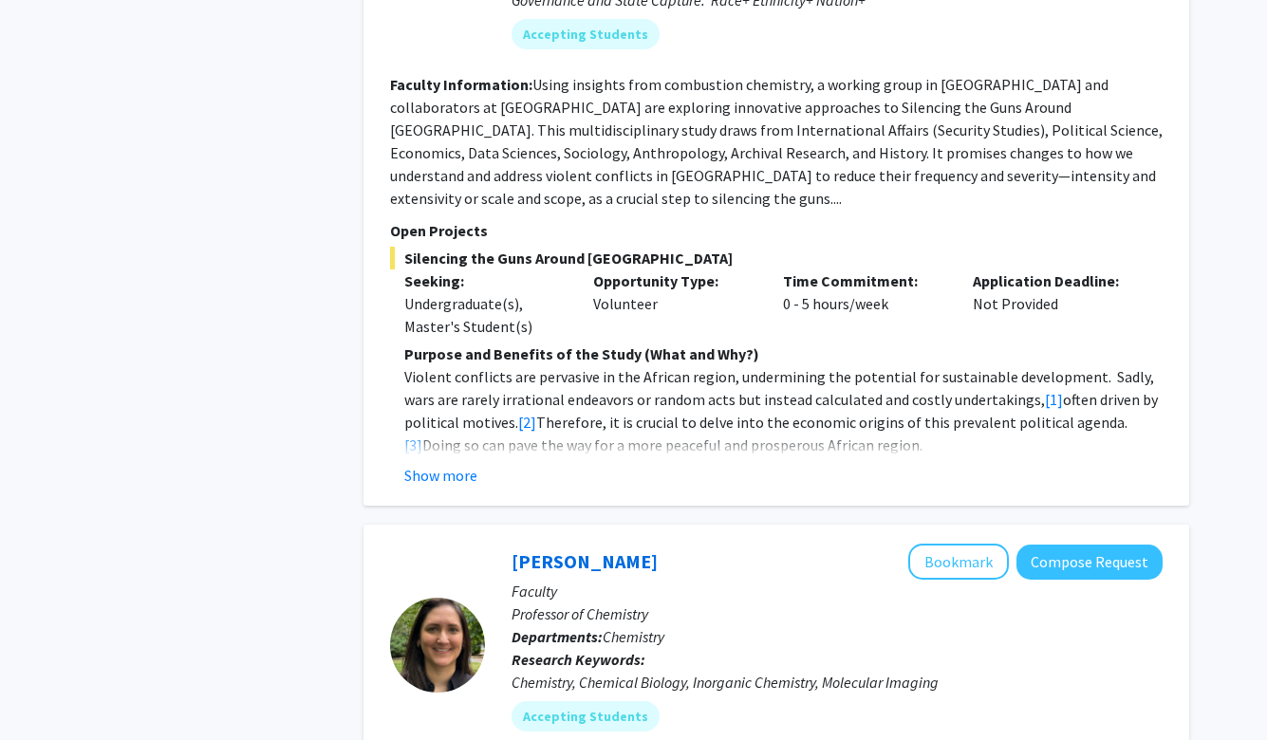
scroll to position [1774, 0]
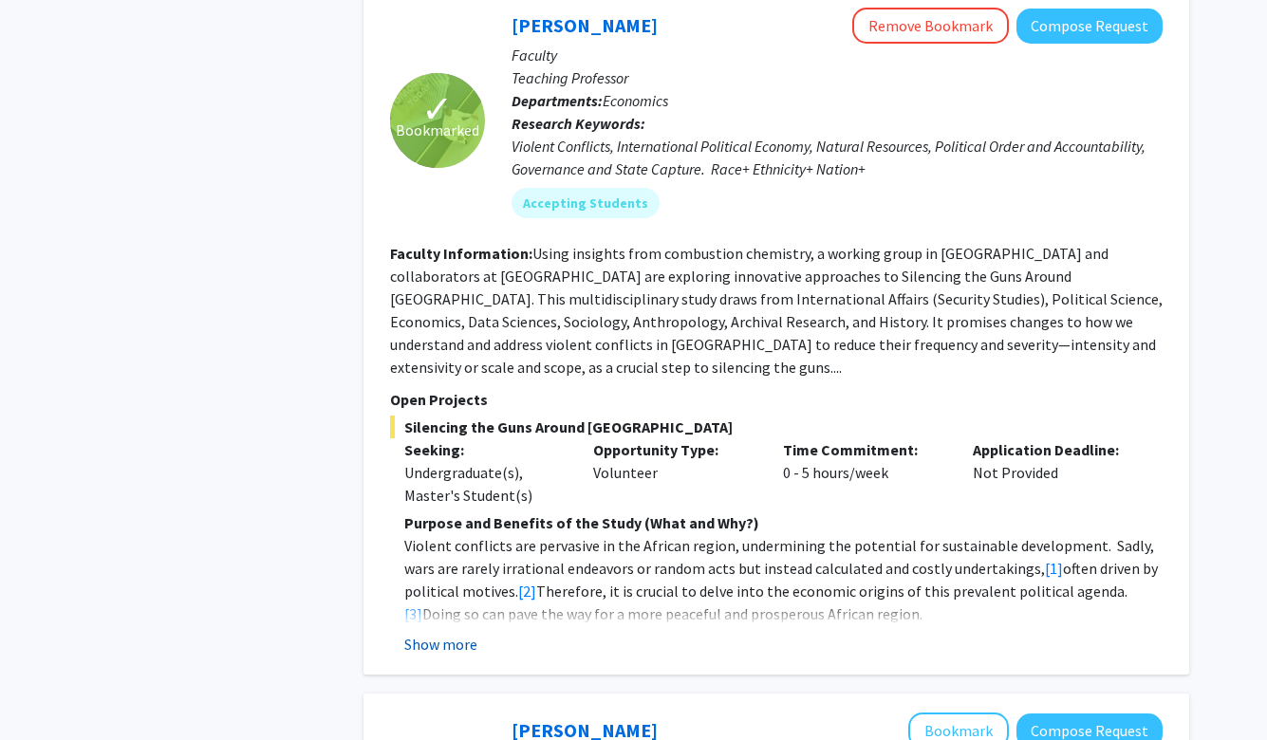
click at [444, 633] on button "Show more" at bounding box center [440, 644] width 73 height 23
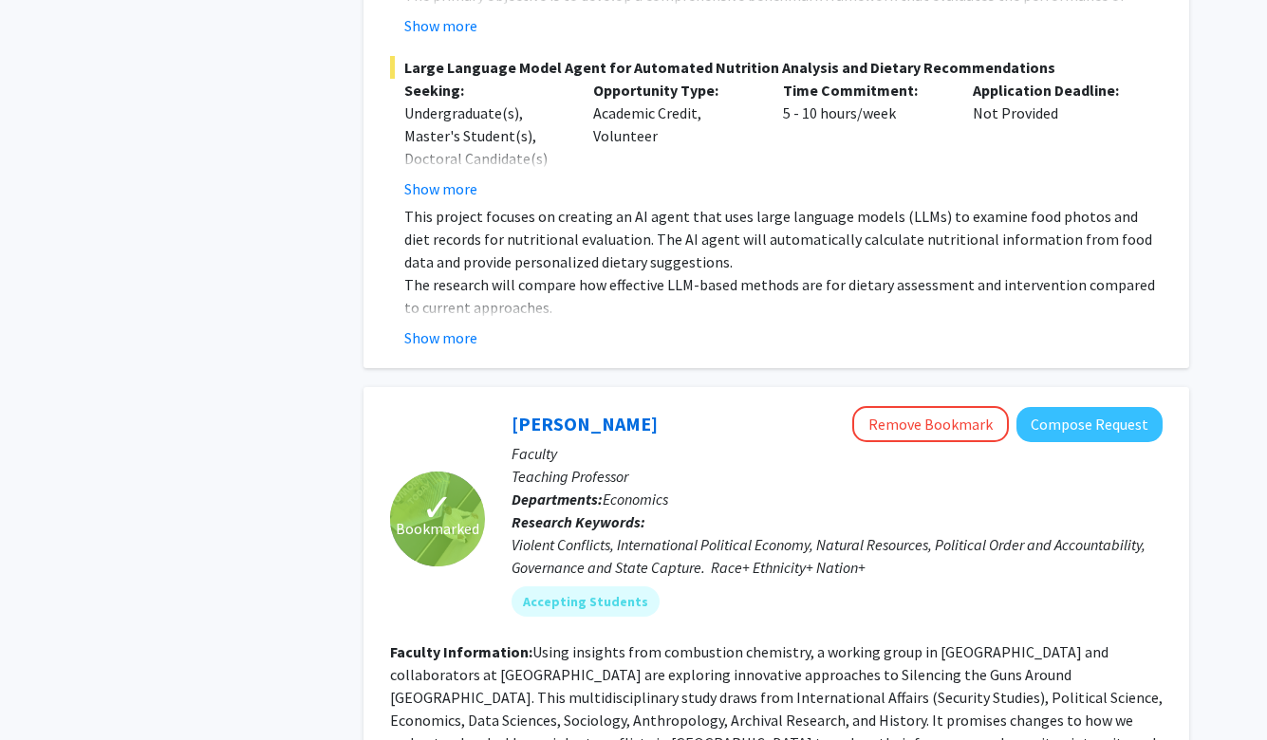
scroll to position [1281, 0]
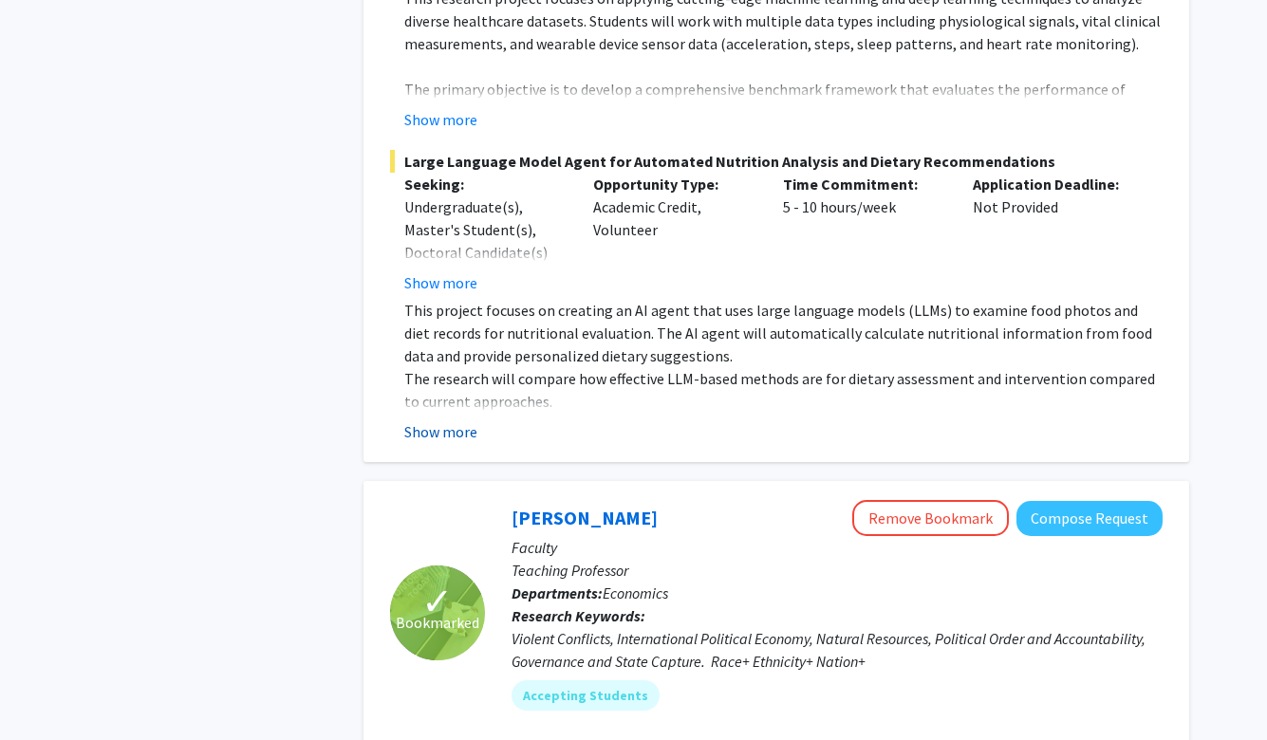
click at [458, 443] on button "Show more" at bounding box center [440, 431] width 73 height 23
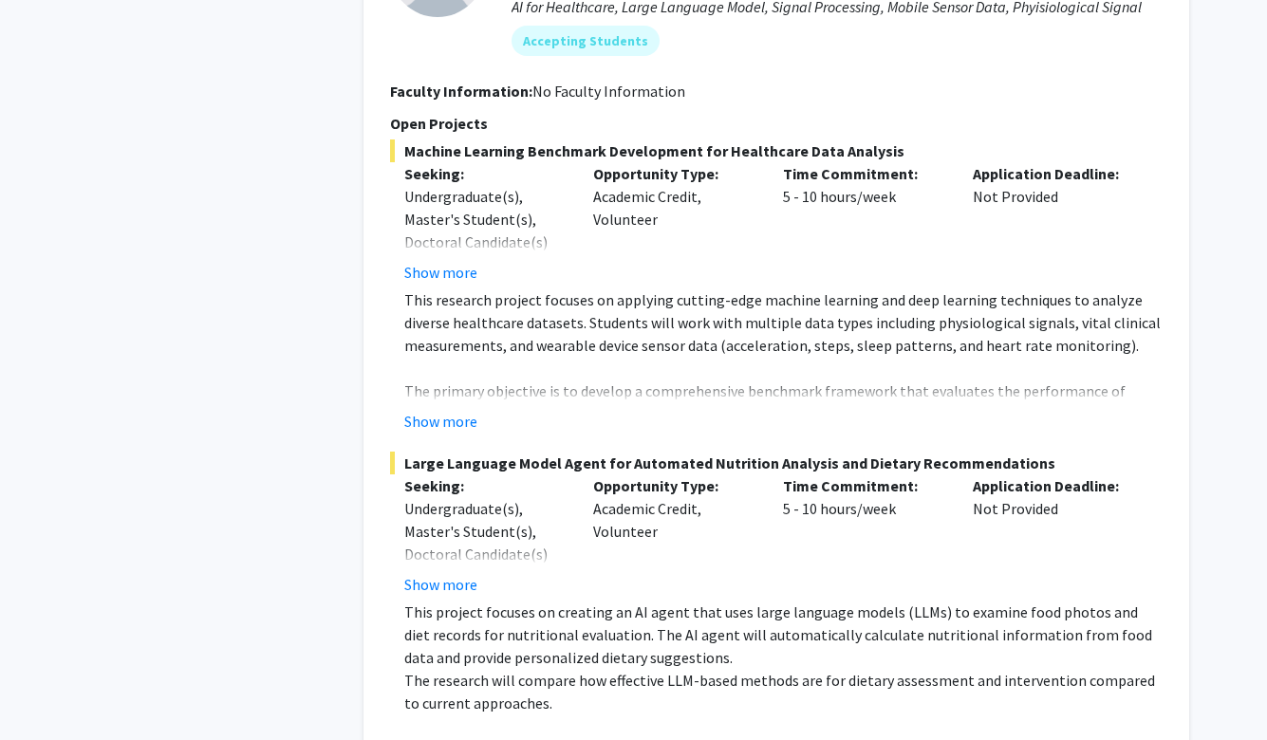
scroll to position [970, 0]
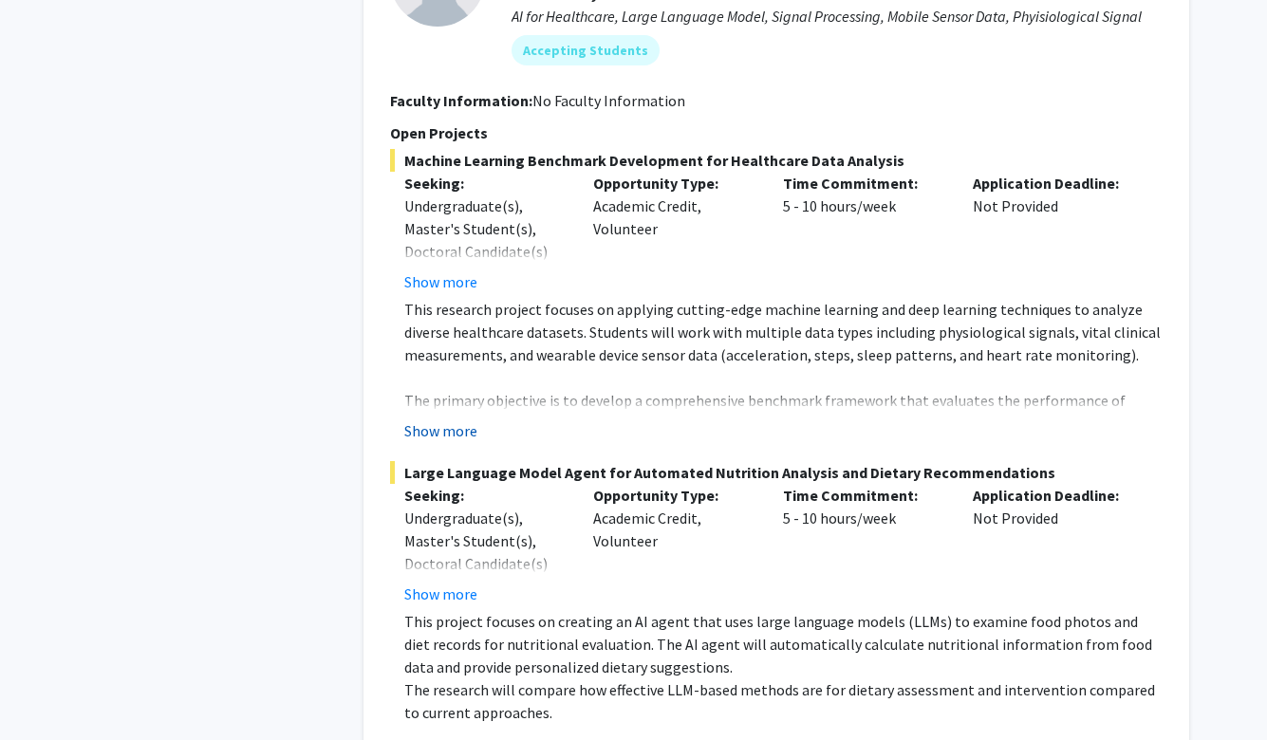
click at [453, 423] on button "Show more" at bounding box center [440, 430] width 73 height 23
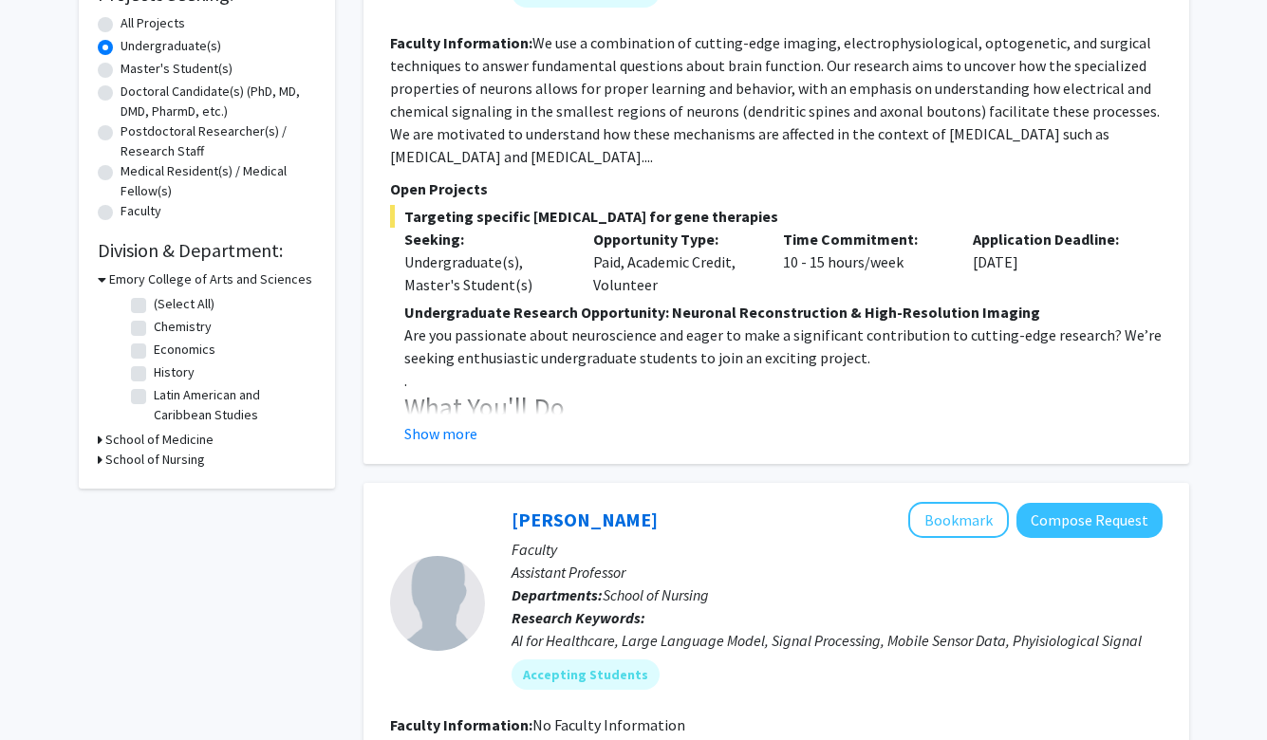
scroll to position [336, 0]
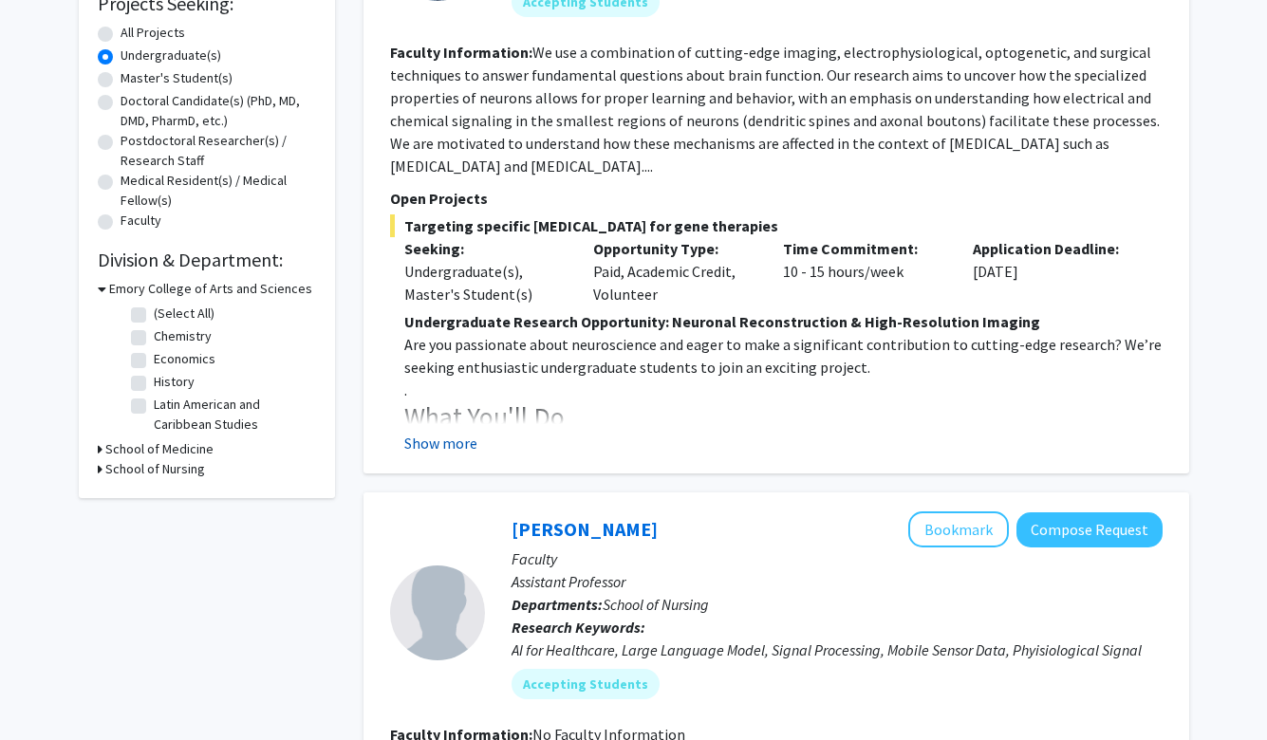
click at [468, 436] on button "Show more" at bounding box center [440, 443] width 73 height 23
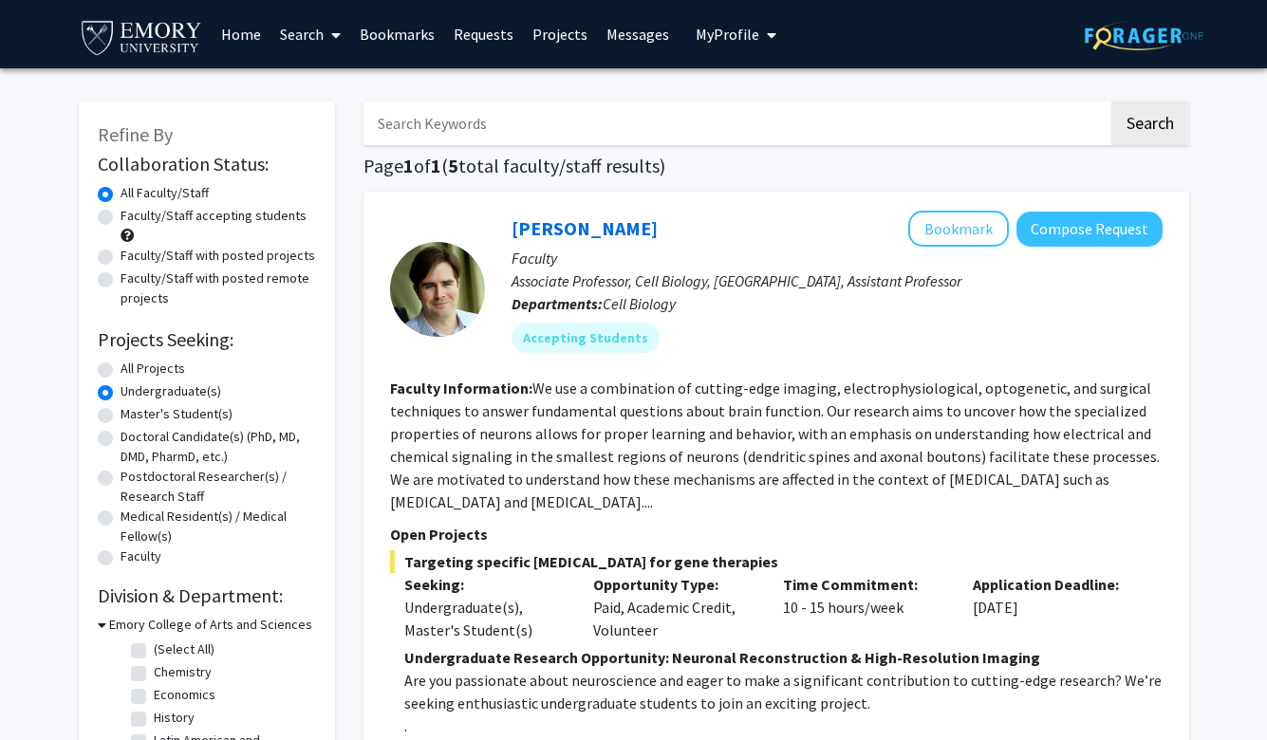
scroll to position [0, 0]
click at [125, 371] on label "All Projects" at bounding box center [153, 369] width 65 height 20
click at [125, 371] on input "All Projects" at bounding box center [127, 365] width 12 height 12
radio input "true"
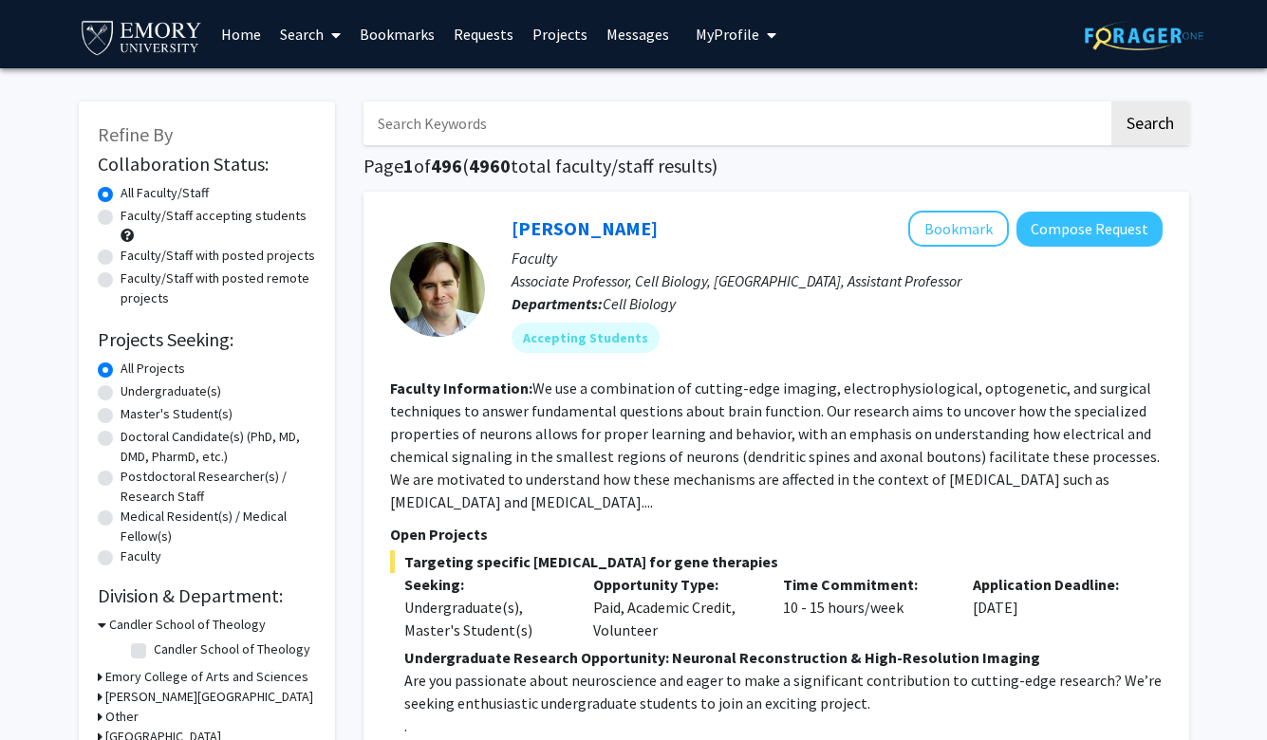
scroll to position [13, 0]
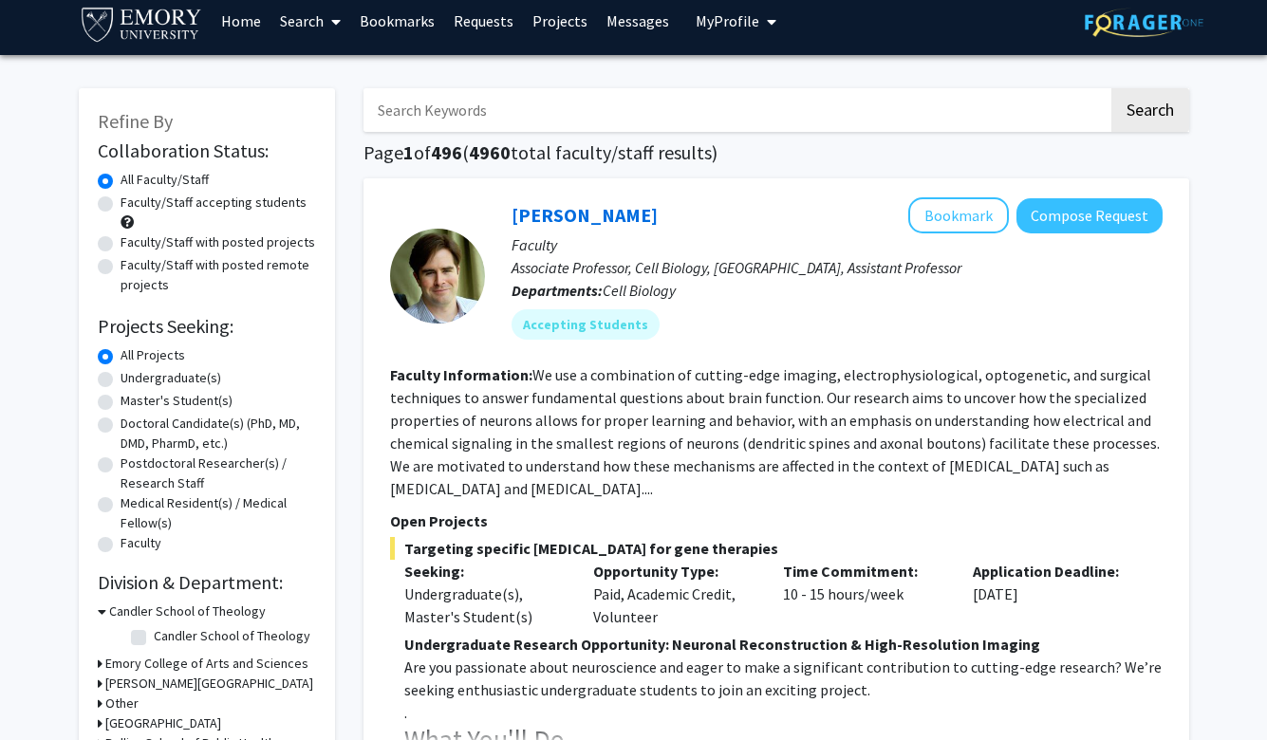
click at [164, 379] on label "Undergraduate(s)" at bounding box center [171, 378] width 101 height 20
click at [133, 379] on input "Undergraduate(s)" at bounding box center [127, 374] width 12 height 12
radio input "true"
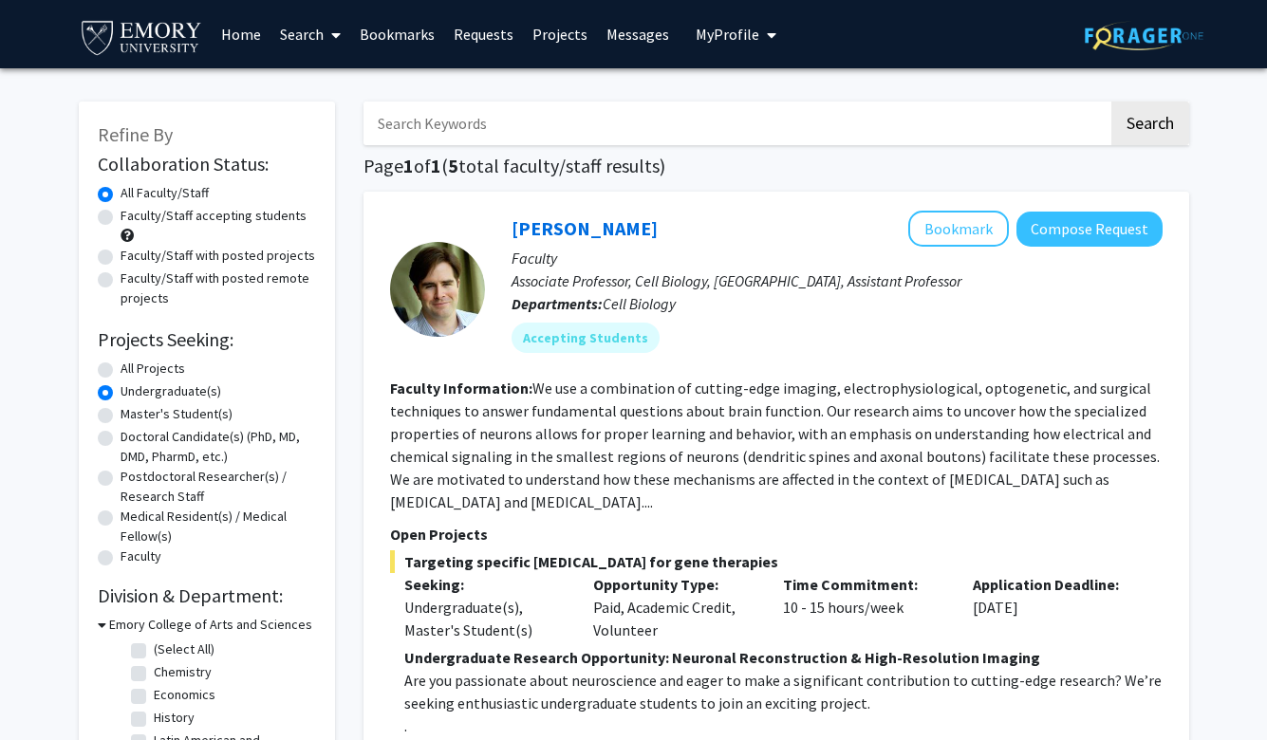
click at [133, 361] on form "Collaboration Status: Collaboration Status All Faculty/Staff Collaboration Stat…" at bounding box center [207, 361] width 218 height 417
click at [146, 369] on label "All Projects" at bounding box center [153, 369] width 65 height 20
click at [133, 369] on input "All Projects" at bounding box center [127, 365] width 12 height 12
radio input "true"
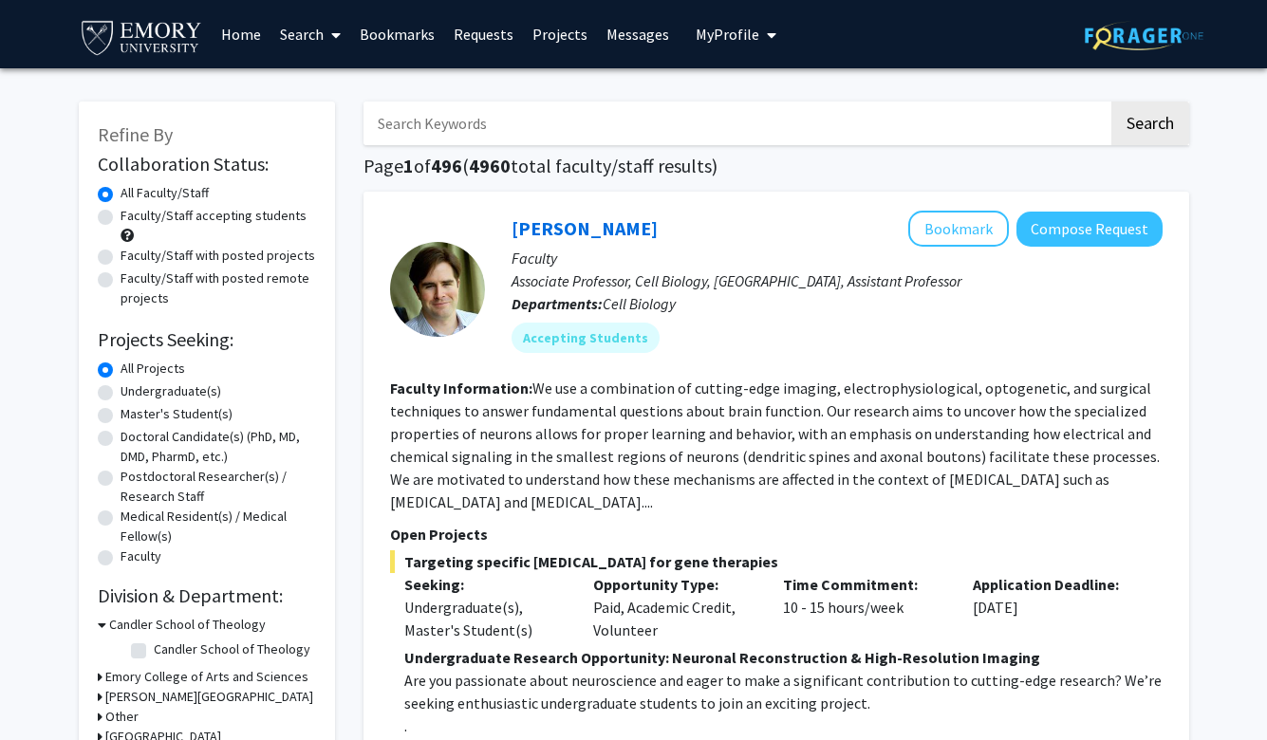
click at [149, 415] on label "Master's Student(s)" at bounding box center [177, 414] width 112 height 20
click at [133, 415] on input "Master's Student(s)" at bounding box center [127, 410] width 12 height 12
radio input "true"
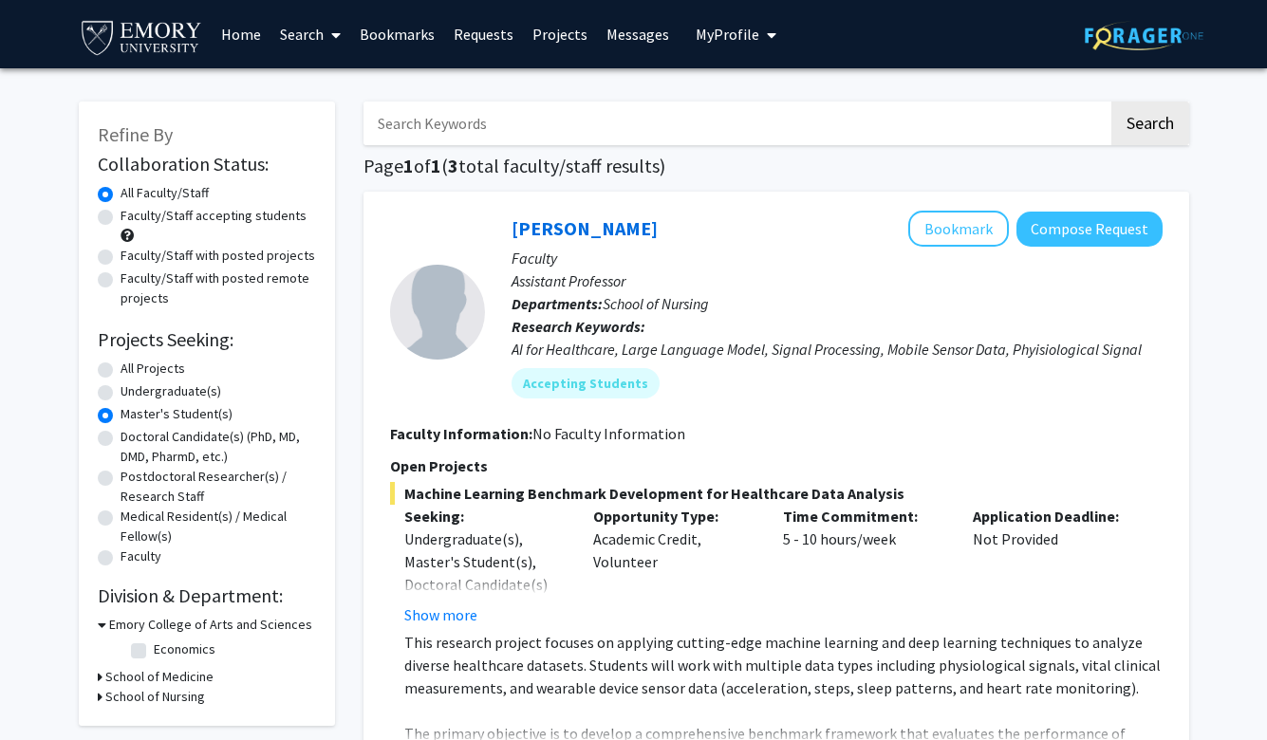
click at [142, 367] on label "All Projects" at bounding box center [153, 369] width 65 height 20
click at [133, 367] on input "All Projects" at bounding box center [127, 365] width 12 height 12
radio input "true"
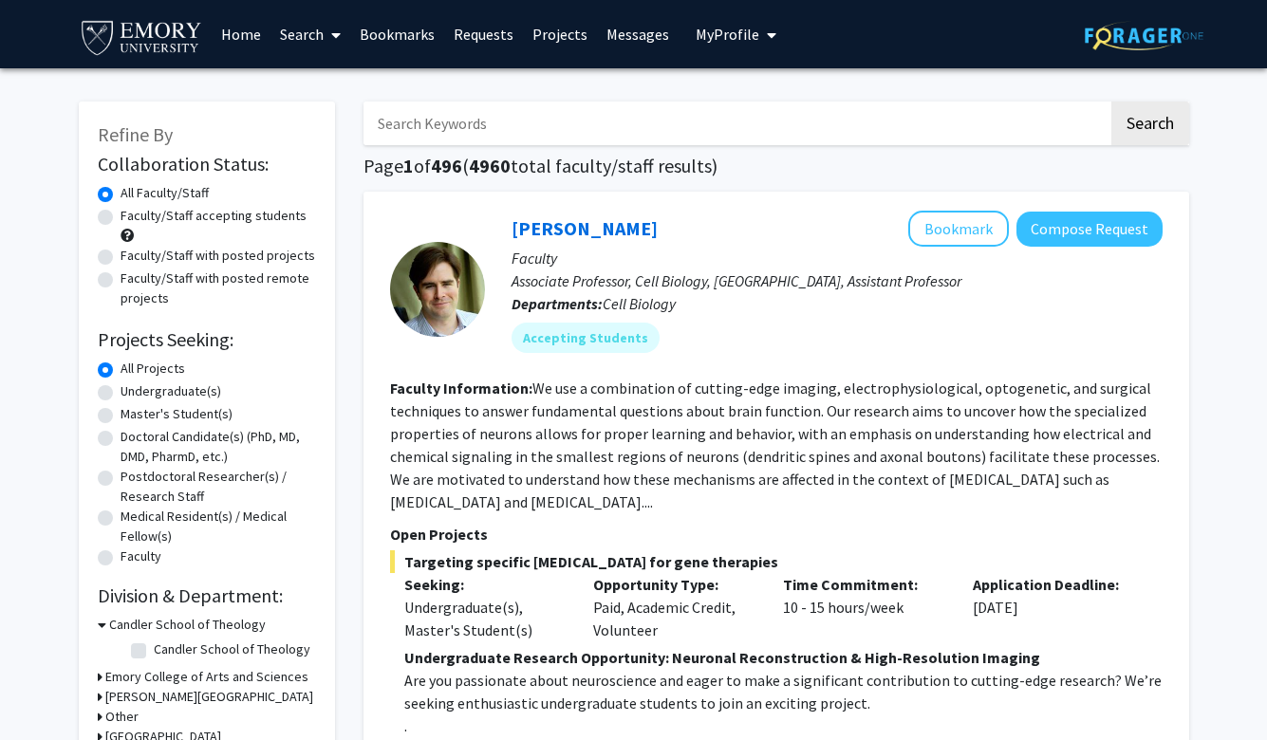
click at [157, 531] on label "Medical Resident(s) / Medical Fellow(s)" at bounding box center [218, 527] width 195 height 40
click at [133, 519] on input "Medical Resident(s) / Medical Fellow(s)" at bounding box center [127, 513] width 12 height 12
radio input "true"
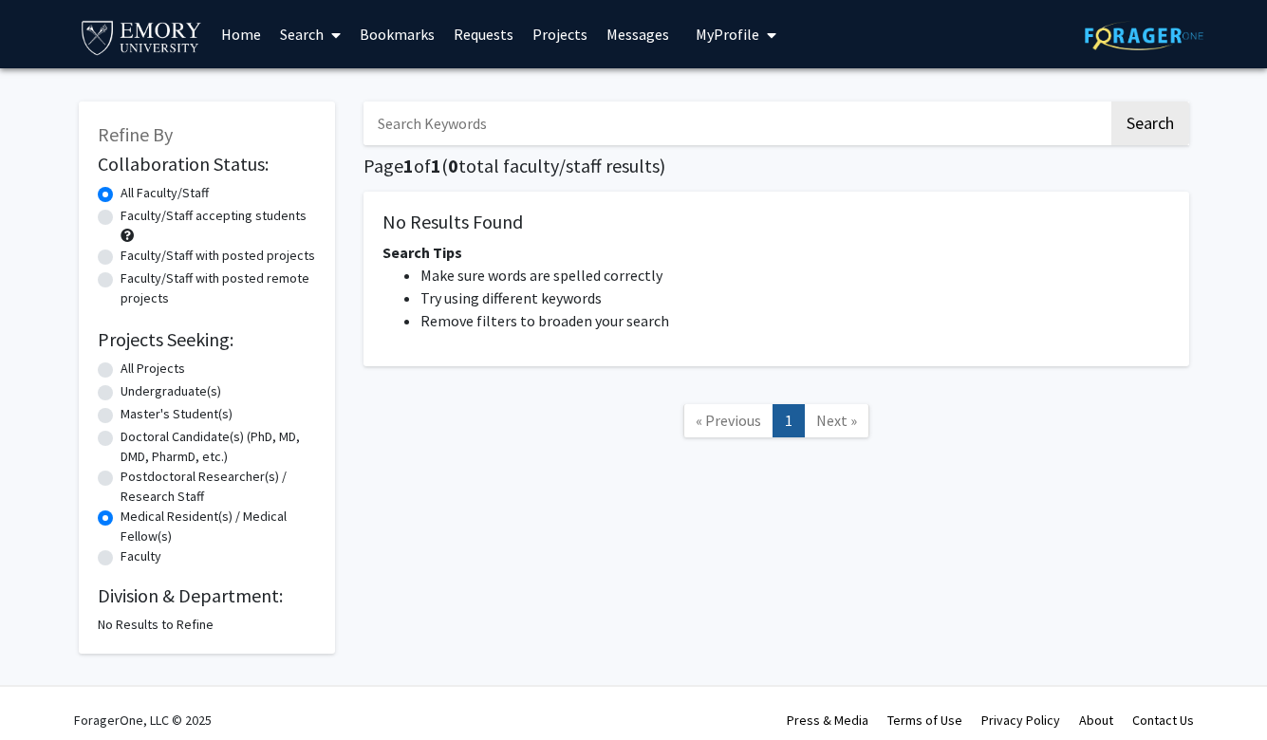
click at [143, 498] on label "Postdoctoral Researcher(s) / Research Staff" at bounding box center [218, 487] width 195 height 40
click at [133, 479] on input "Postdoctoral Researcher(s) / Research Staff" at bounding box center [127, 473] width 12 height 12
radio input "true"
click at [152, 458] on label "Doctoral Candidate(s) (PhD, MD, DMD, PharmD, etc.)" at bounding box center [218, 447] width 195 height 40
click at [133, 439] on input "Doctoral Candidate(s) (PhD, MD, DMD, PharmD, etc.)" at bounding box center [127, 433] width 12 height 12
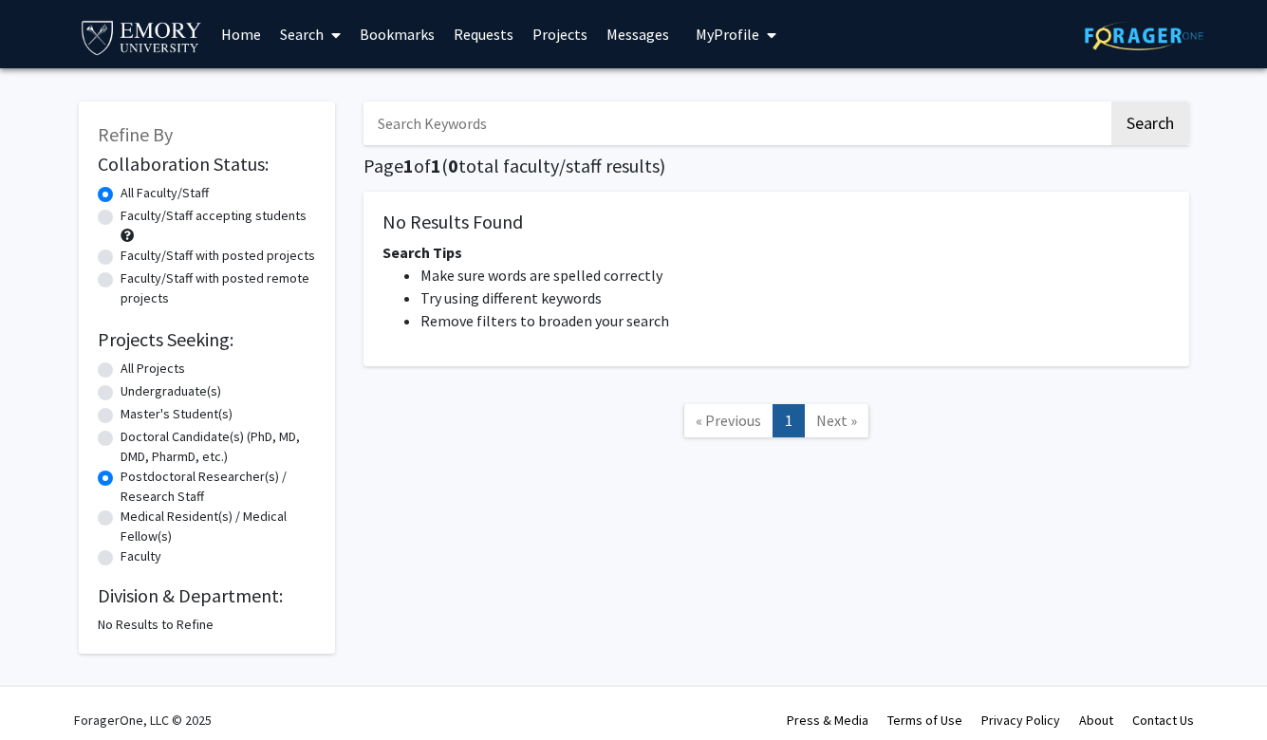
radio input "true"
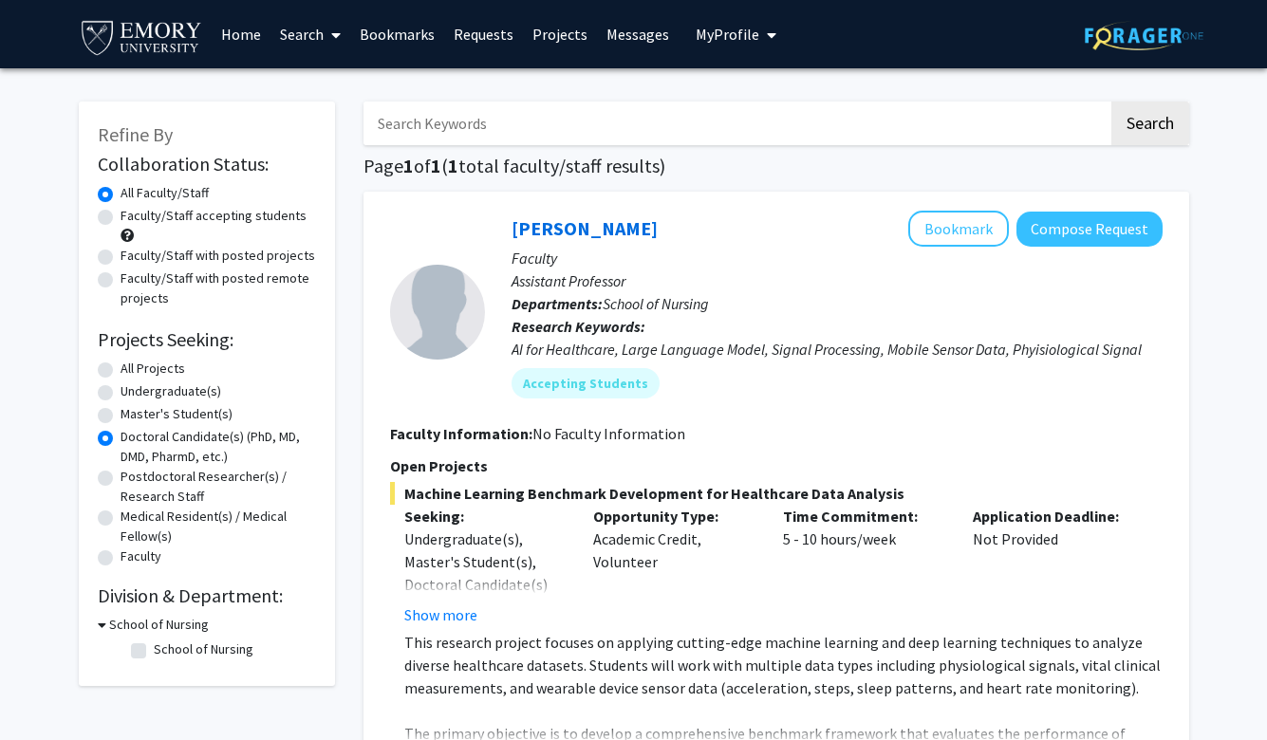
click at [150, 423] on label "Master's Student(s)" at bounding box center [177, 414] width 112 height 20
click at [133, 417] on input "Master's Student(s)" at bounding box center [127, 410] width 12 height 12
radio input "true"
click at [135, 557] on label "Faculty" at bounding box center [141, 557] width 41 height 20
click at [133, 557] on input "Faculty" at bounding box center [127, 553] width 12 height 12
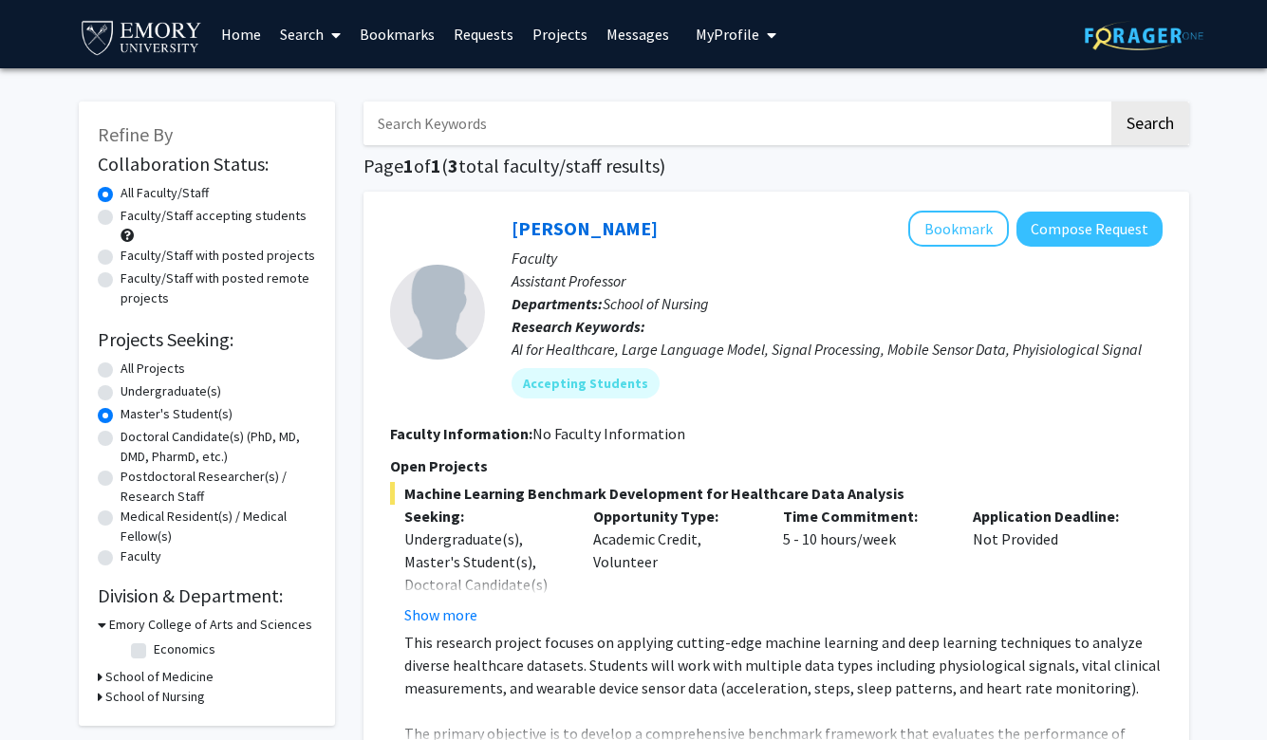
radio input "true"
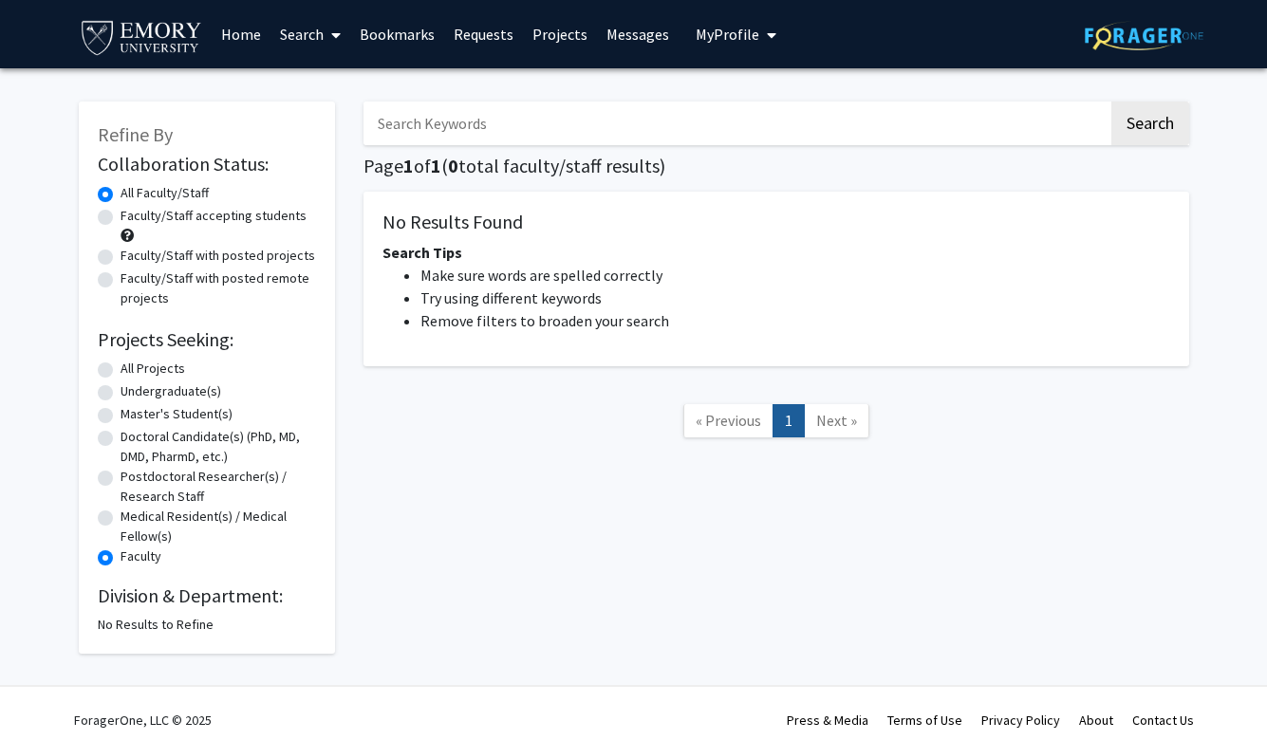
click at [125, 362] on label "All Projects" at bounding box center [153, 369] width 65 height 20
click at [125, 362] on input "All Projects" at bounding box center [127, 365] width 12 height 12
radio input "true"
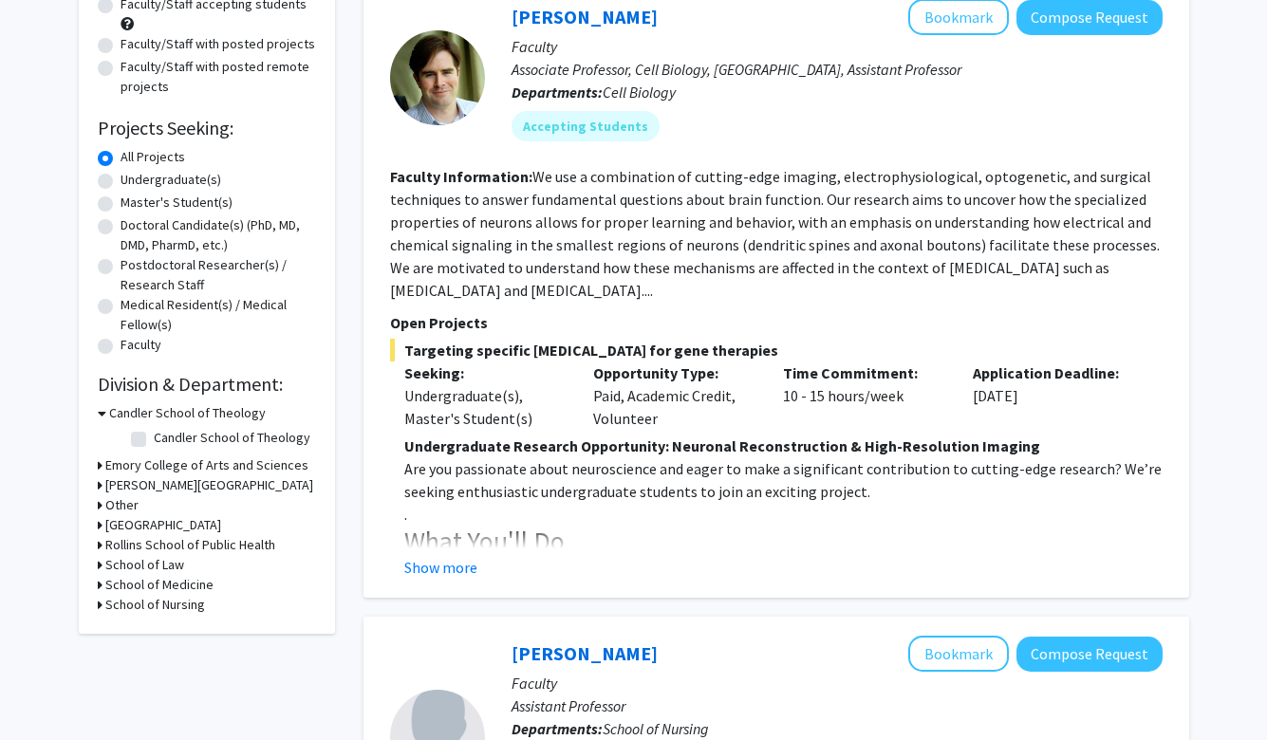
scroll to position [208, 0]
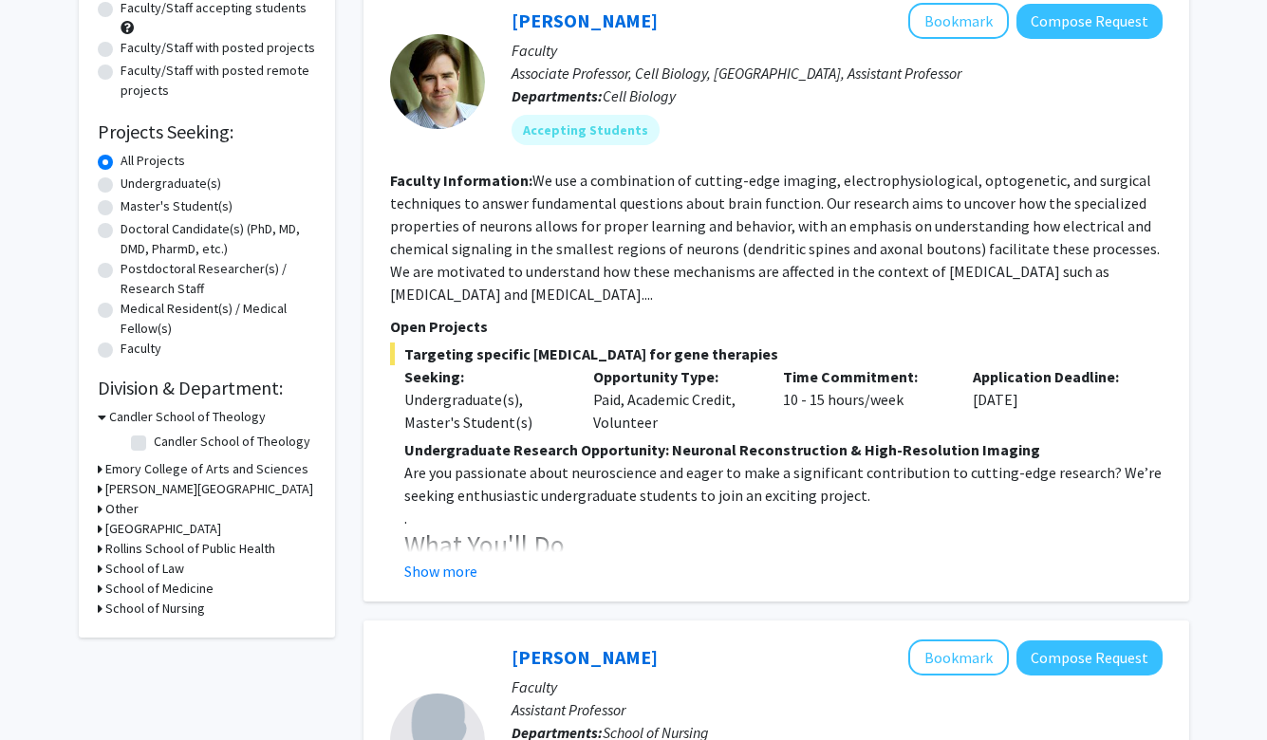
click at [170, 474] on h3 "Emory College of Arts and Sciences" at bounding box center [206, 469] width 203 height 20
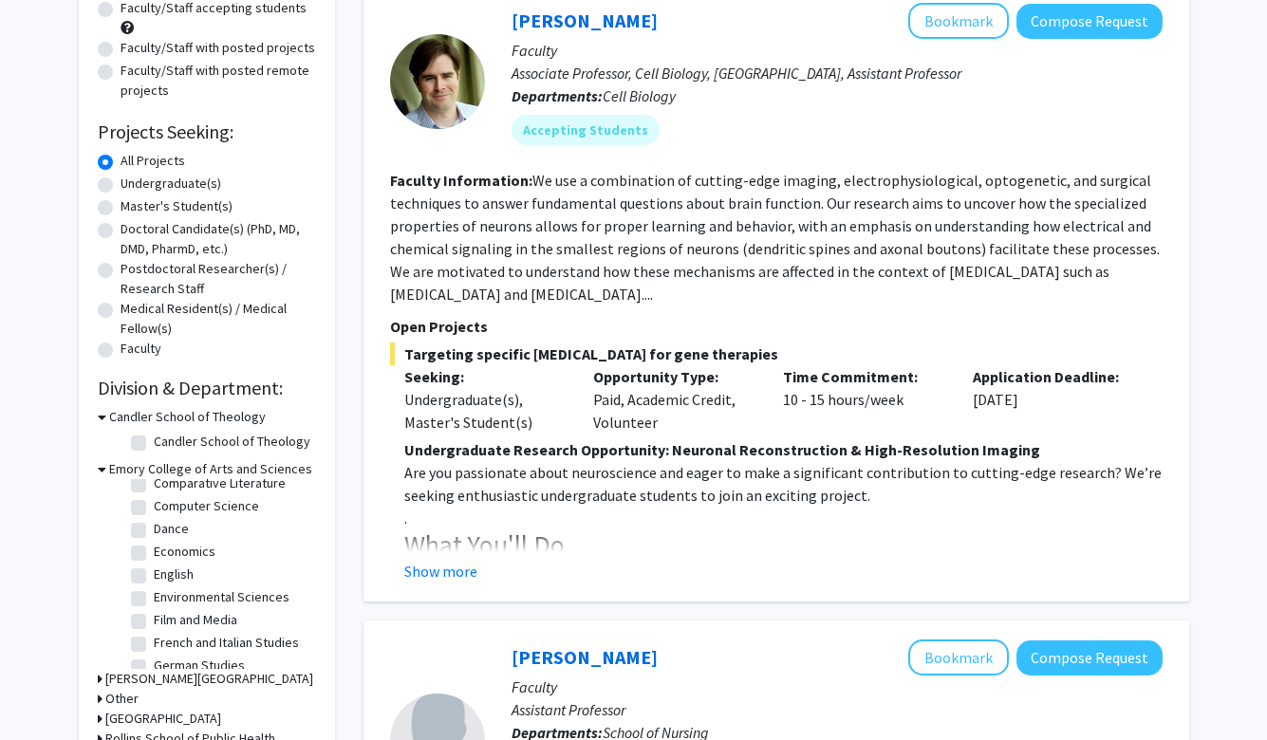
scroll to position [217, 0]
click at [154, 592] on label "Environmental Sciences" at bounding box center [222, 595] width 136 height 20
click at [154, 592] on input "Environmental Sciences" at bounding box center [160, 591] width 12 height 12
checkbox input "true"
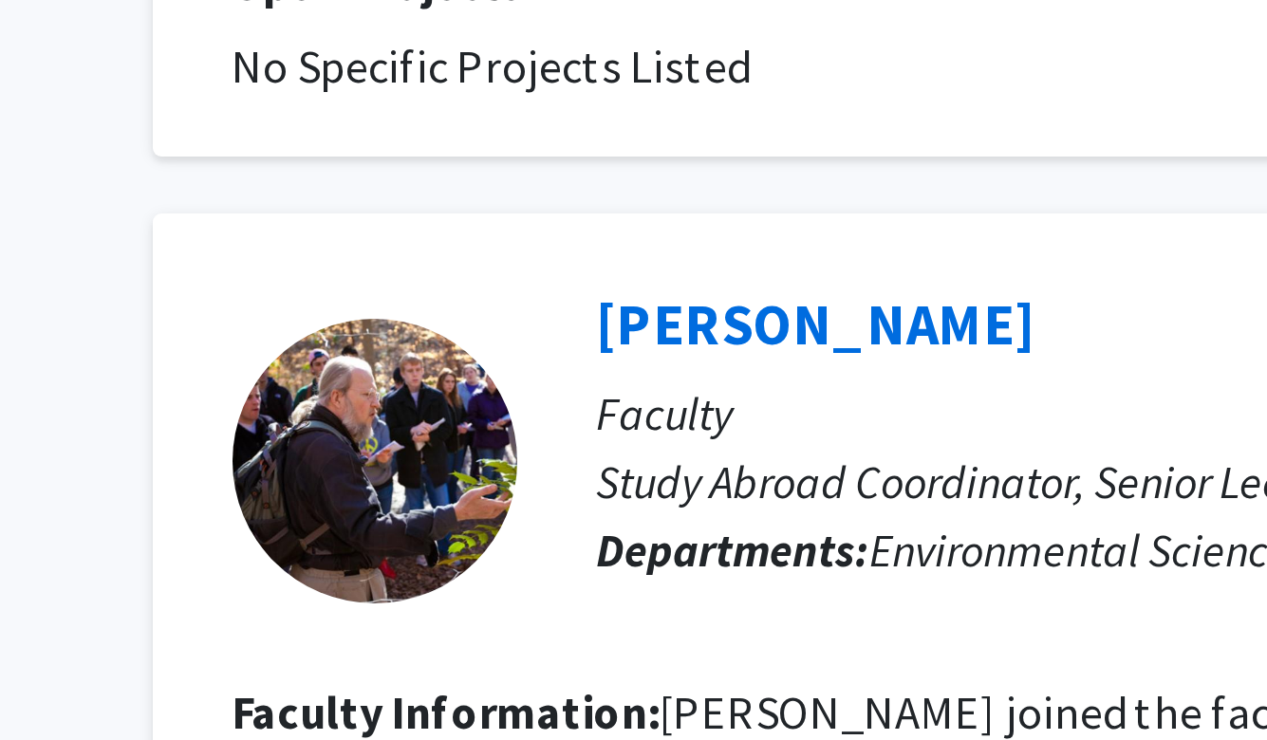
scroll to position [1322, 0]
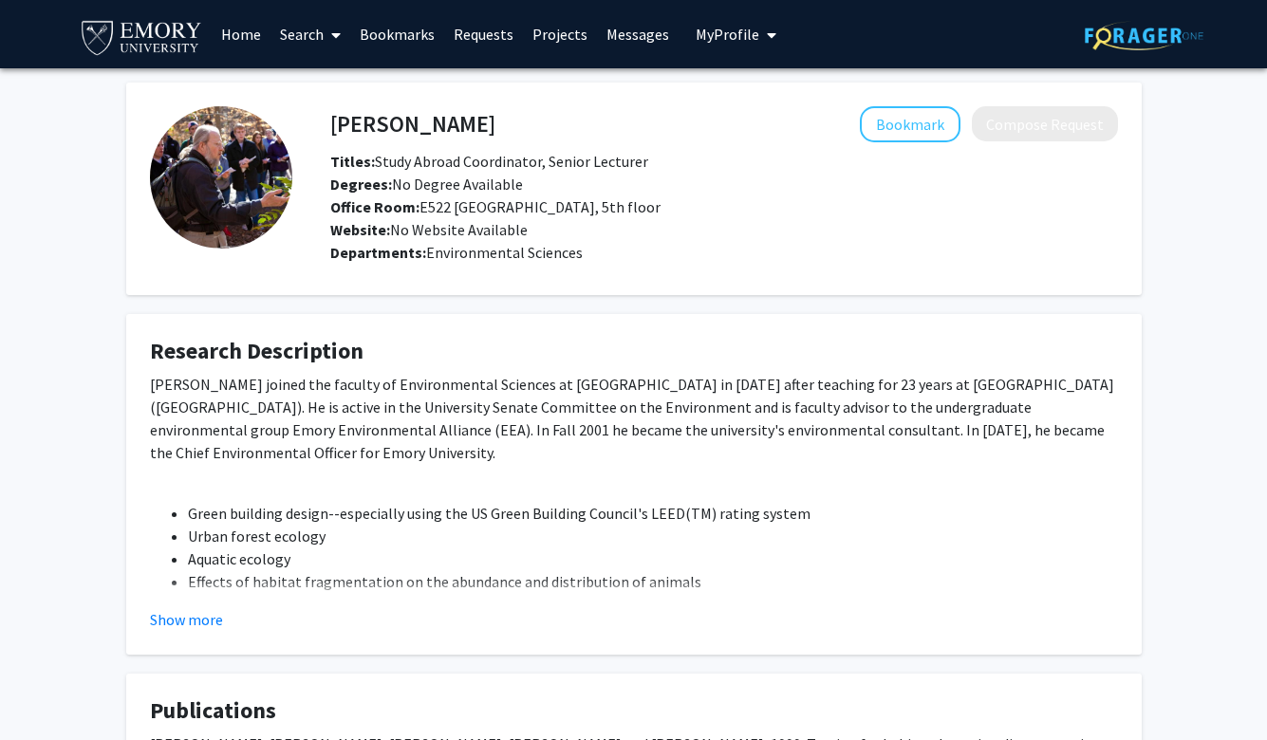
click at [177, 638] on fg-card "Research Description [PERSON_NAME] joined the faculty of Environmental Sciences…" at bounding box center [633, 484] width 1015 height 341
click at [176, 622] on button "Show more" at bounding box center [186, 619] width 73 height 23
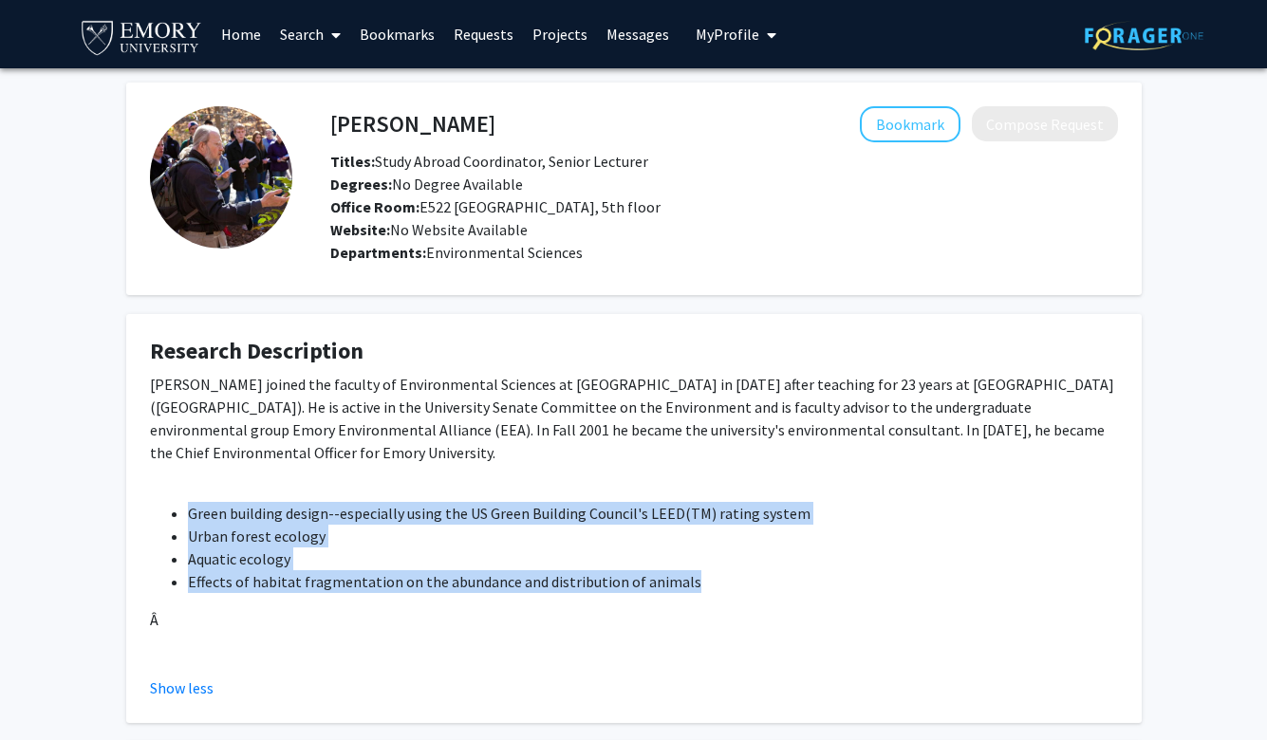
drag, startPoint x: 182, startPoint y: 493, endPoint x: 680, endPoint y: 563, distance: 503.0
click at [680, 563] on ul "Green building design--especially using the US Green Building Council's LEED(TM…" at bounding box center [634, 547] width 968 height 91
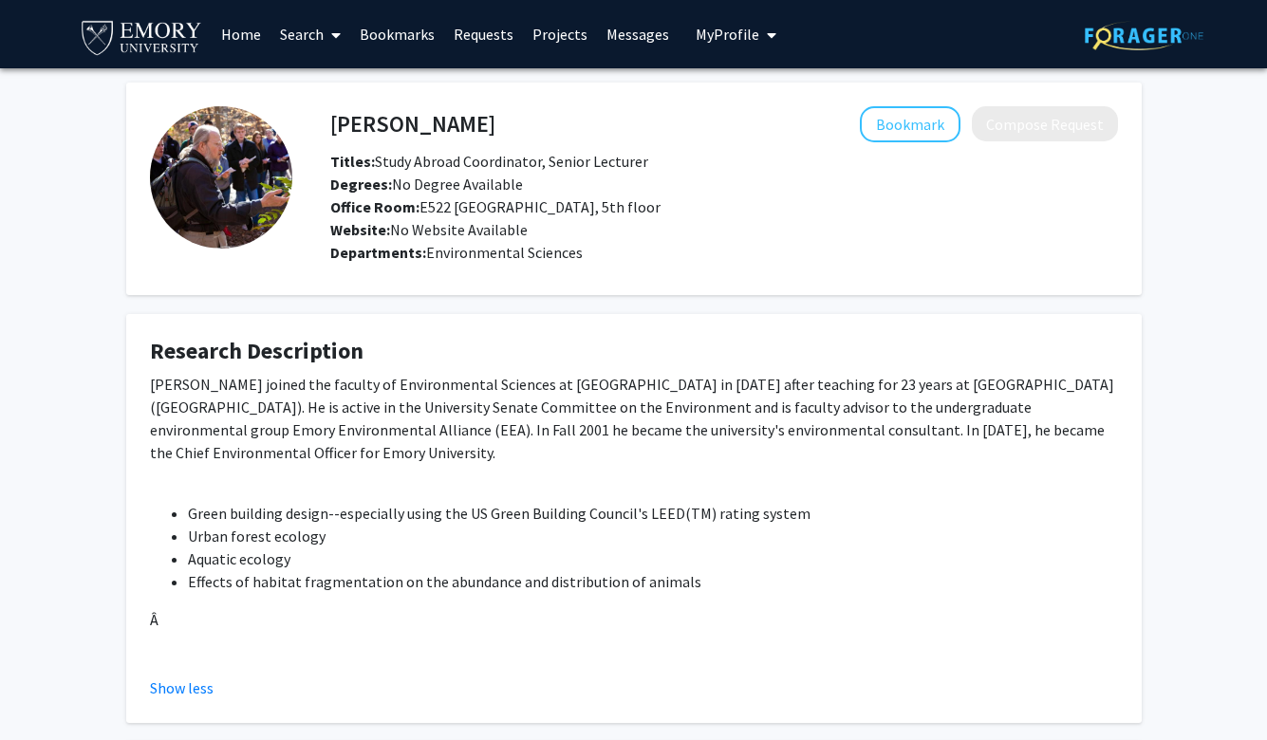
drag, startPoint x: 482, startPoint y: 124, endPoint x: 320, endPoint y: 124, distance: 162.3
click at [320, 124] on div "[PERSON_NAME] Bookmark Compose Request" at bounding box center [724, 124] width 816 height 36
click at [333, 120] on div "[PERSON_NAME] Bookmark Compose Request" at bounding box center [724, 124] width 816 height 36
